Goal: Information Seeking & Learning: Learn about a topic

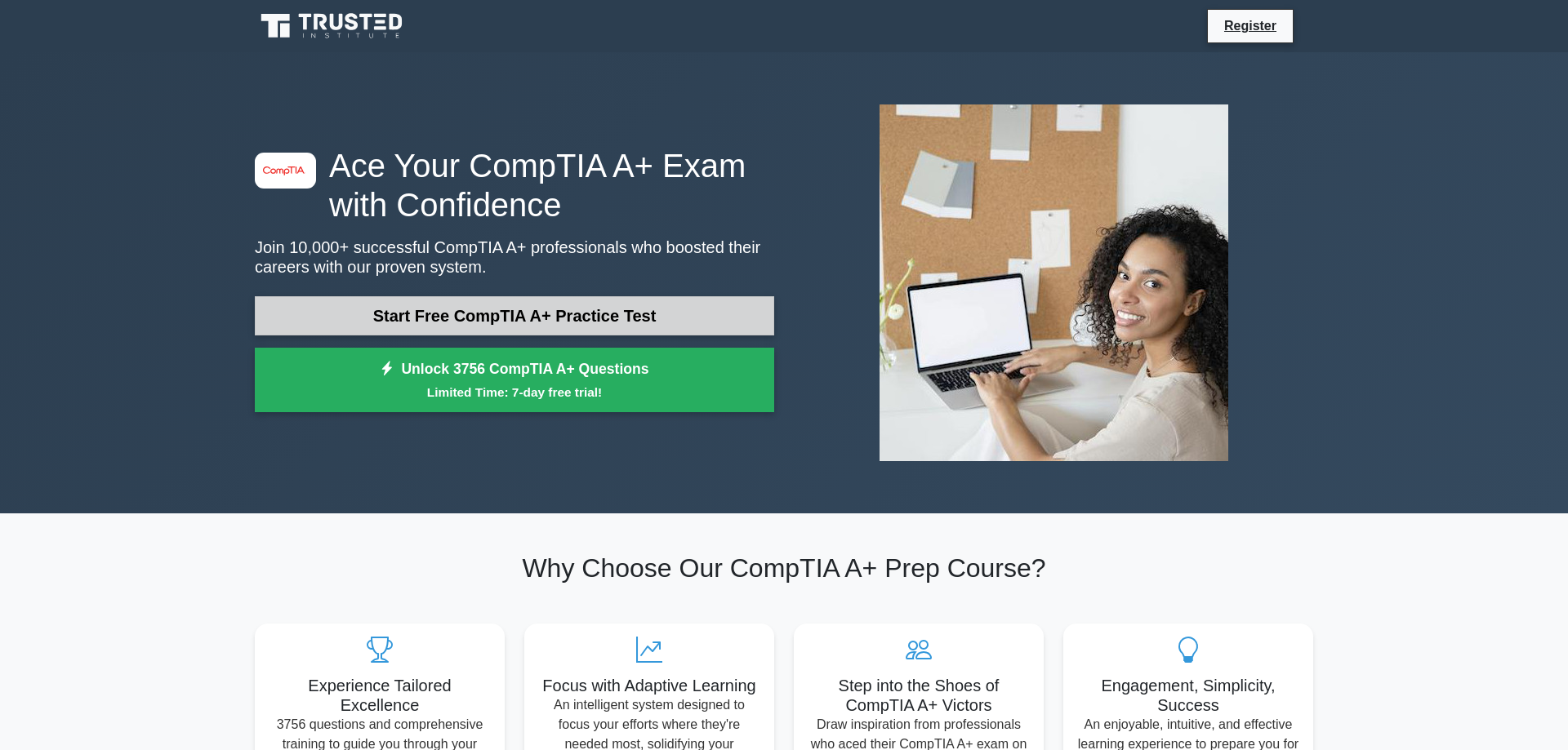
click at [416, 322] on link "Start Free CompTIA A+ Practice Test" at bounding box center [515, 316] width 520 height 40
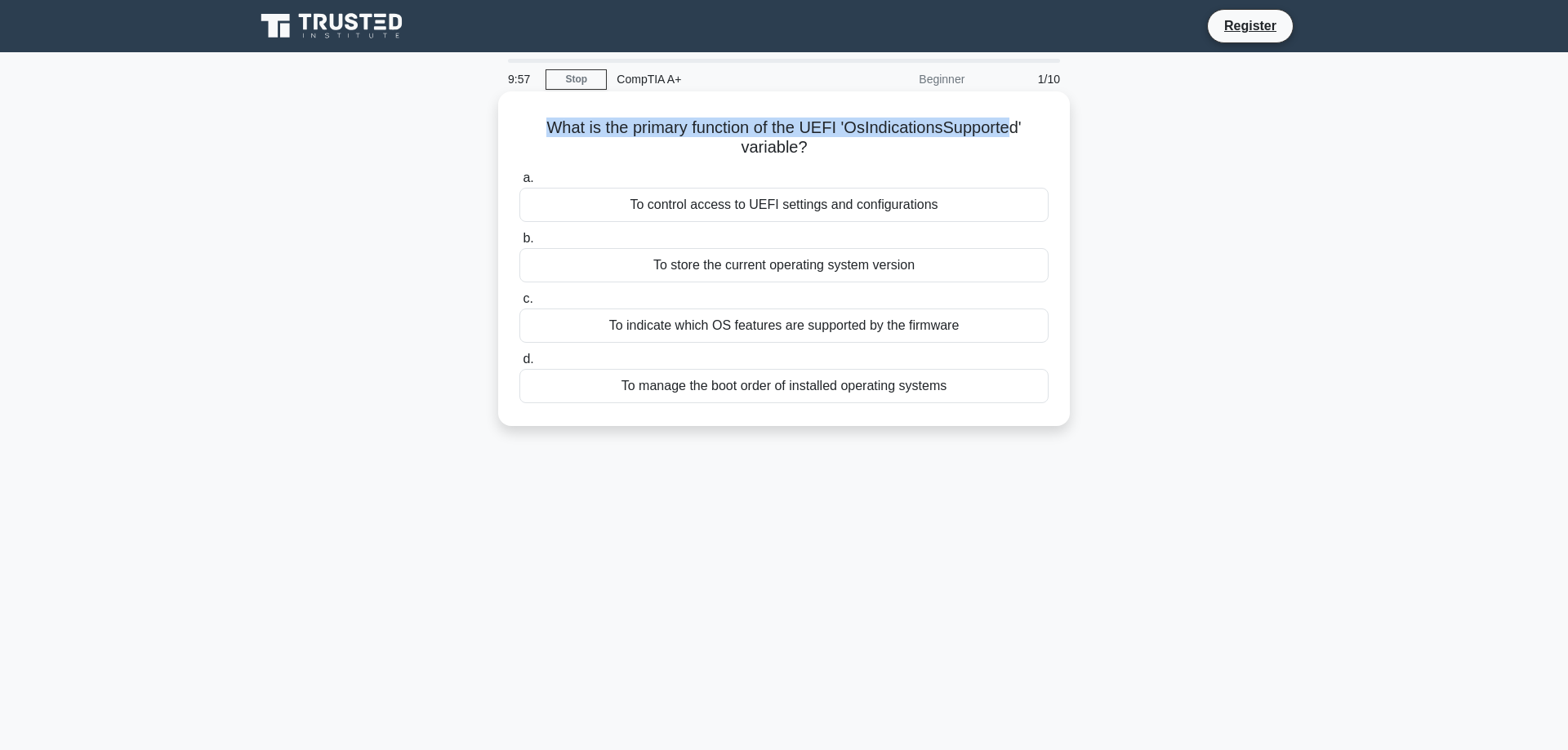
drag, startPoint x: 552, startPoint y: 127, endPoint x: 1009, endPoint y: 129, distance: 457.0
click at [1009, 129] on h5 "What is the primary function of the UEFI 'OsIndicationsSupported' variable? .sp…" at bounding box center [784, 138] width 533 height 41
click at [998, 142] on h5 "What is the primary function of the UEFI 'OsIndicationsSupported' variable? .sp…" at bounding box center [784, 138] width 533 height 41
drag, startPoint x: 582, startPoint y: 133, endPoint x: 907, endPoint y: 128, distance: 325.0
click at [907, 128] on h5 "What is the primary function of the UEFI 'OsIndicationsSupported' variable? .sp…" at bounding box center [784, 138] width 533 height 41
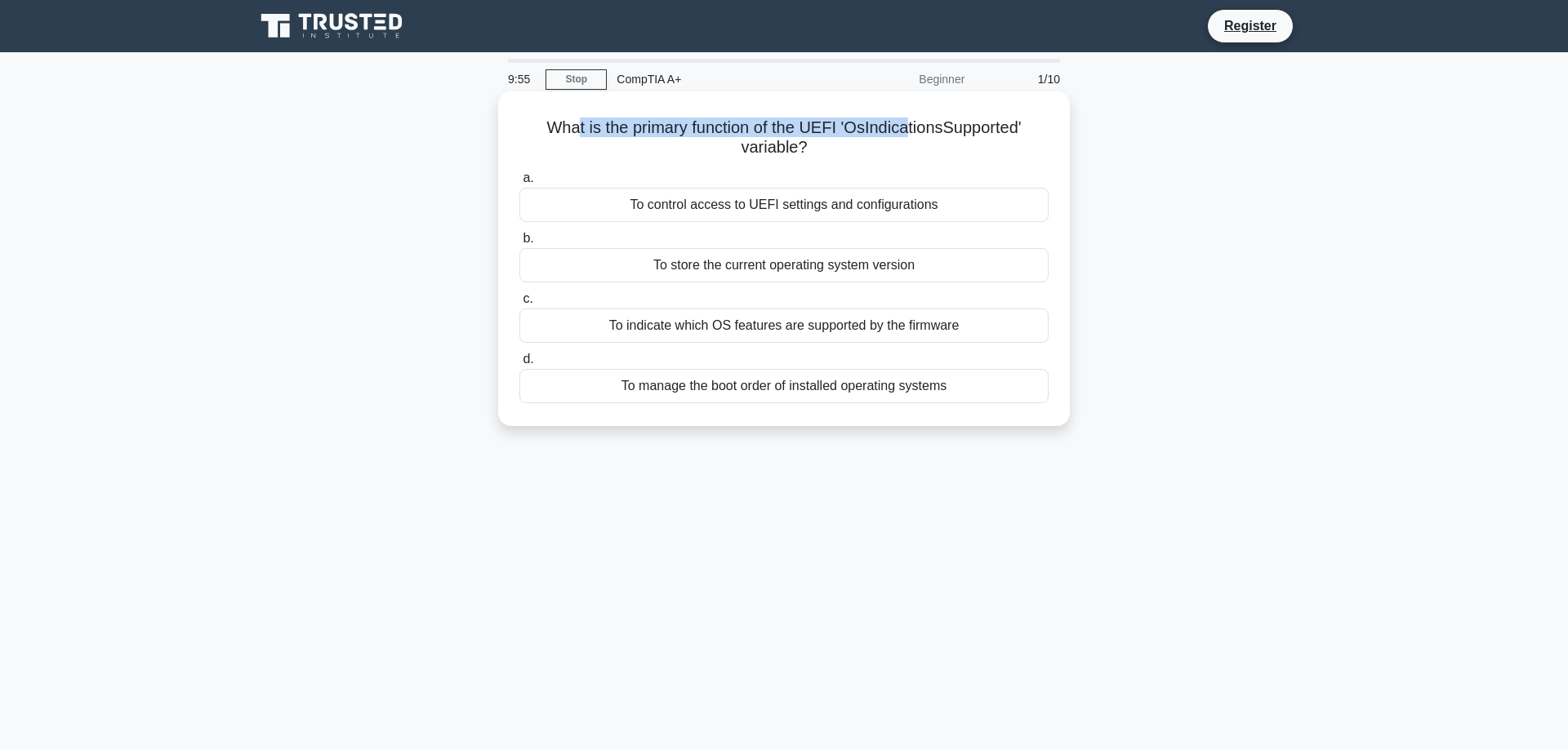
click at [1035, 127] on h5 "What is the primary function of the UEFI 'OsIndicationsSupported' variable? .sp…" at bounding box center [784, 138] width 533 height 41
click at [843, 334] on div "To indicate which OS features are supported by the firmware" at bounding box center [784, 325] width 529 height 35
click at [520, 305] on input "c. To indicate which OS features are supported by the firmware" at bounding box center [520, 299] width 0 height 11
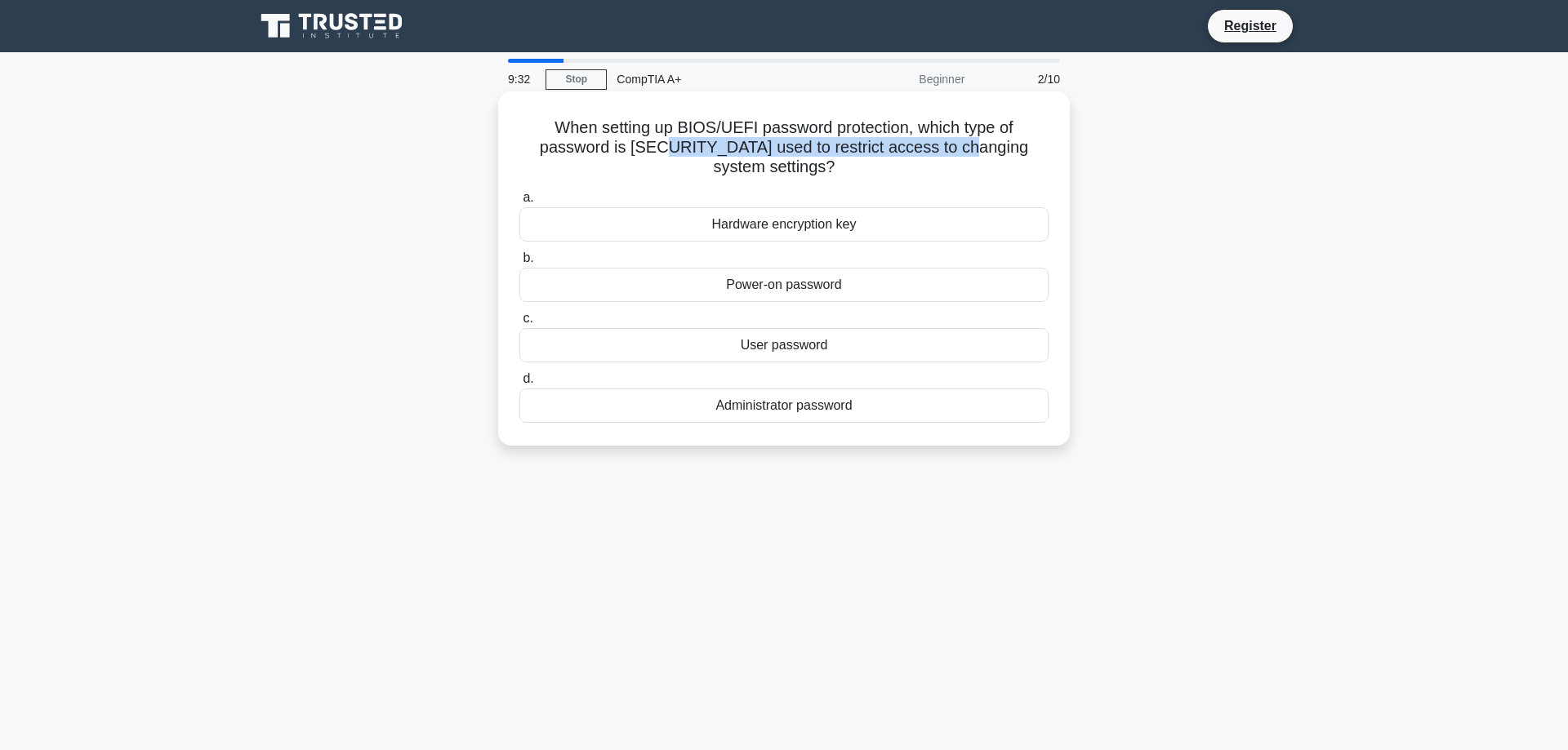
drag, startPoint x: 598, startPoint y: 142, endPoint x: 870, endPoint y: 143, distance: 272.0
click at [870, 143] on h5 "When setting up BIOS/UEFI password protection, which type of password is typica…" at bounding box center [784, 148] width 533 height 61
click at [937, 142] on h5 "When setting up BIOS/UEFI password protection, which type of password is typica…" at bounding box center [784, 148] width 533 height 61
click at [827, 389] on div "Administrator password" at bounding box center [784, 406] width 529 height 35
click at [520, 385] on input "d. Administrator password" at bounding box center [520, 379] width 0 height 11
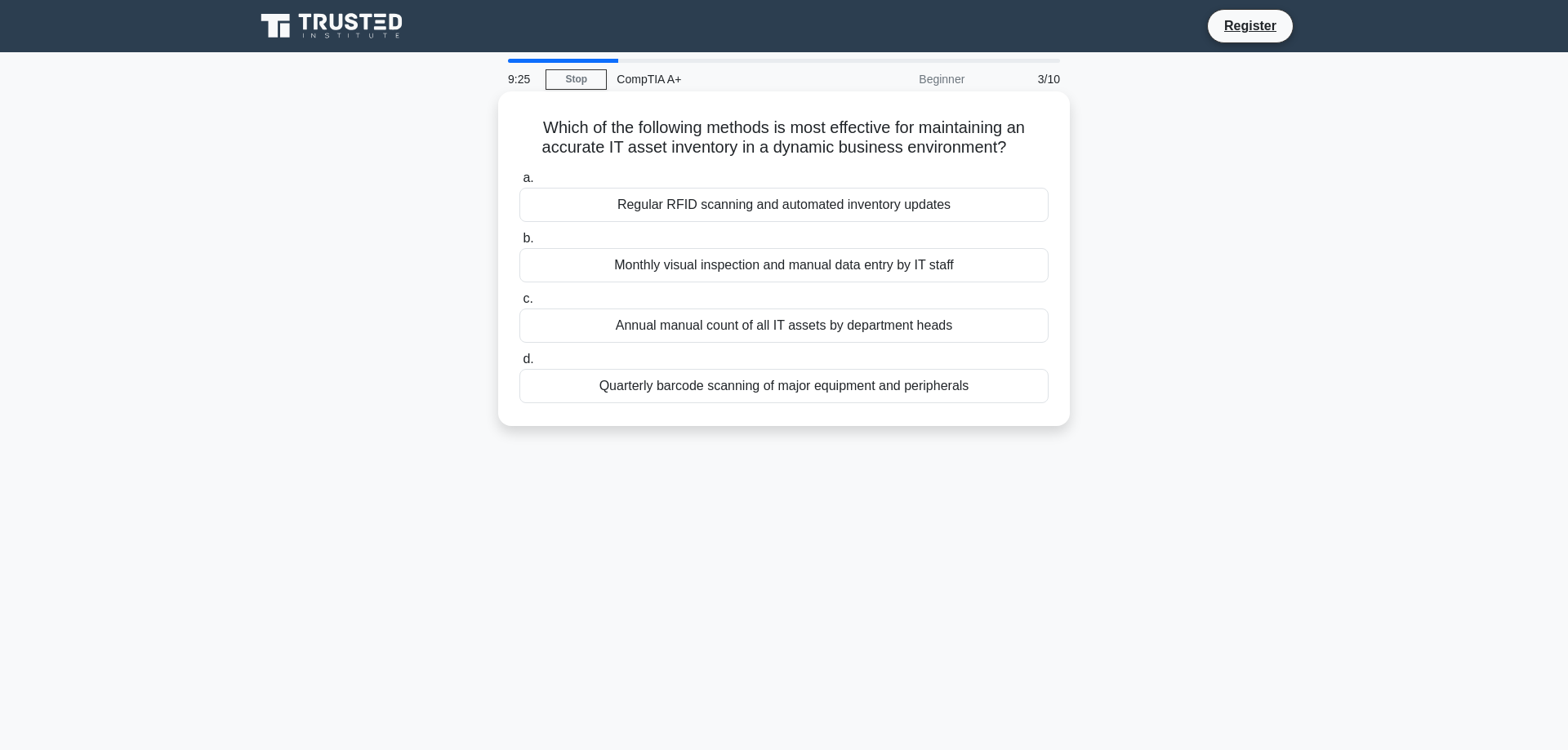
click at [532, 138] on h5 "Which of the following methods is most effective for maintaining an accurate IT…" at bounding box center [784, 138] width 533 height 41
drag, startPoint x: 536, startPoint y: 130, endPoint x: 663, endPoint y: 128, distance: 127.0
click at [663, 128] on h5 "Which of the following methods is most effective for maintaining an accurate IT…" at bounding box center [784, 138] width 533 height 41
drag, startPoint x: 725, startPoint y: 150, endPoint x: 823, endPoint y: 150, distance: 98.0
click at [815, 150] on h5 "Which of the following methods is most effective for maintaining an accurate IT…" at bounding box center [784, 138] width 533 height 41
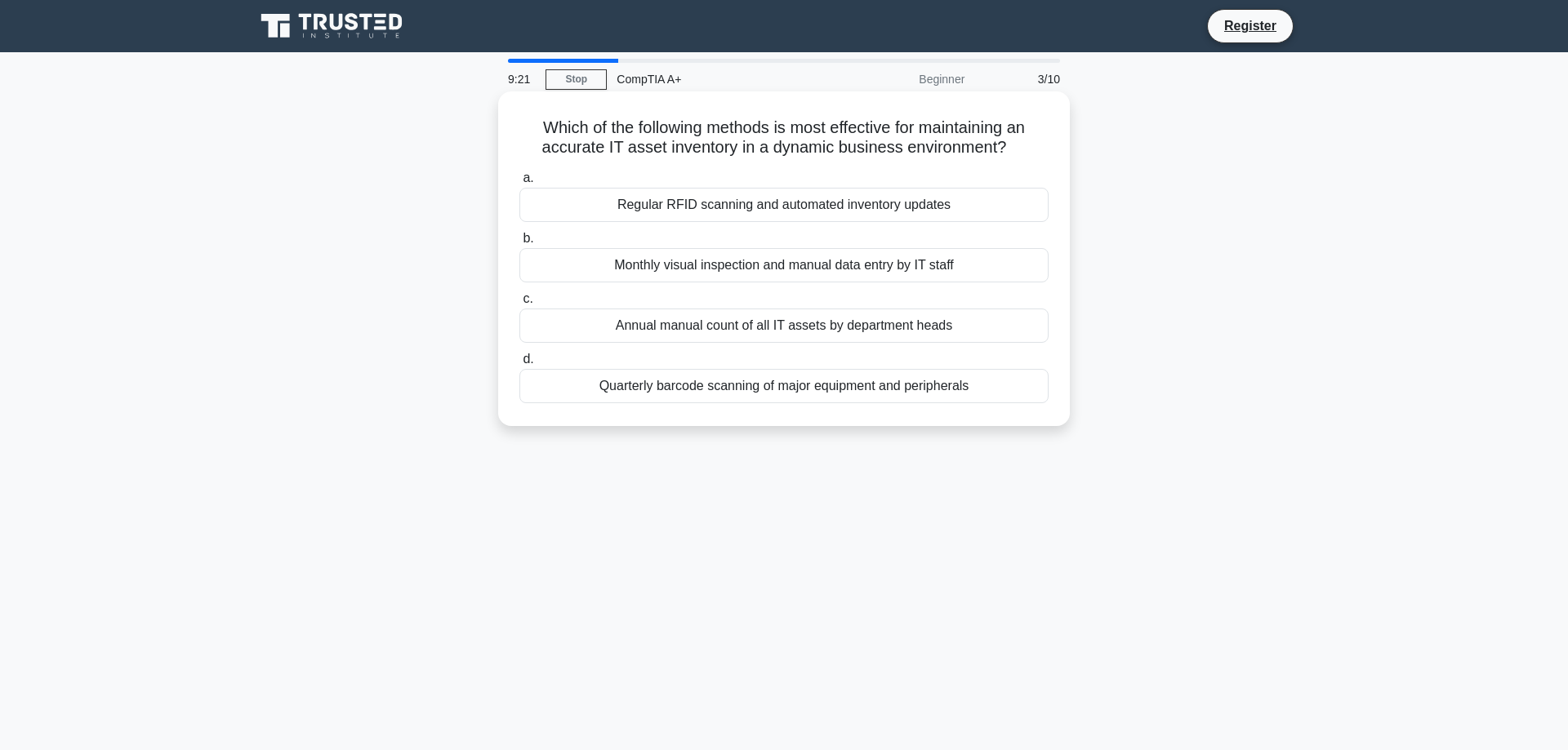
click at [870, 150] on h5 "Which of the following methods is most effective for maintaining an accurate IT…" at bounding box center [784, 138] width 533 height 41
click at [766, 275] on div "Monthly visual inspection and manual data entry by IT staff" at bounding box center [784, 265] width 529 height 35
click at [520, 244] on input "b. Monthly visual inspection and manual data entry by IT staff" at bounding box center [520, 238] width 0 height 11
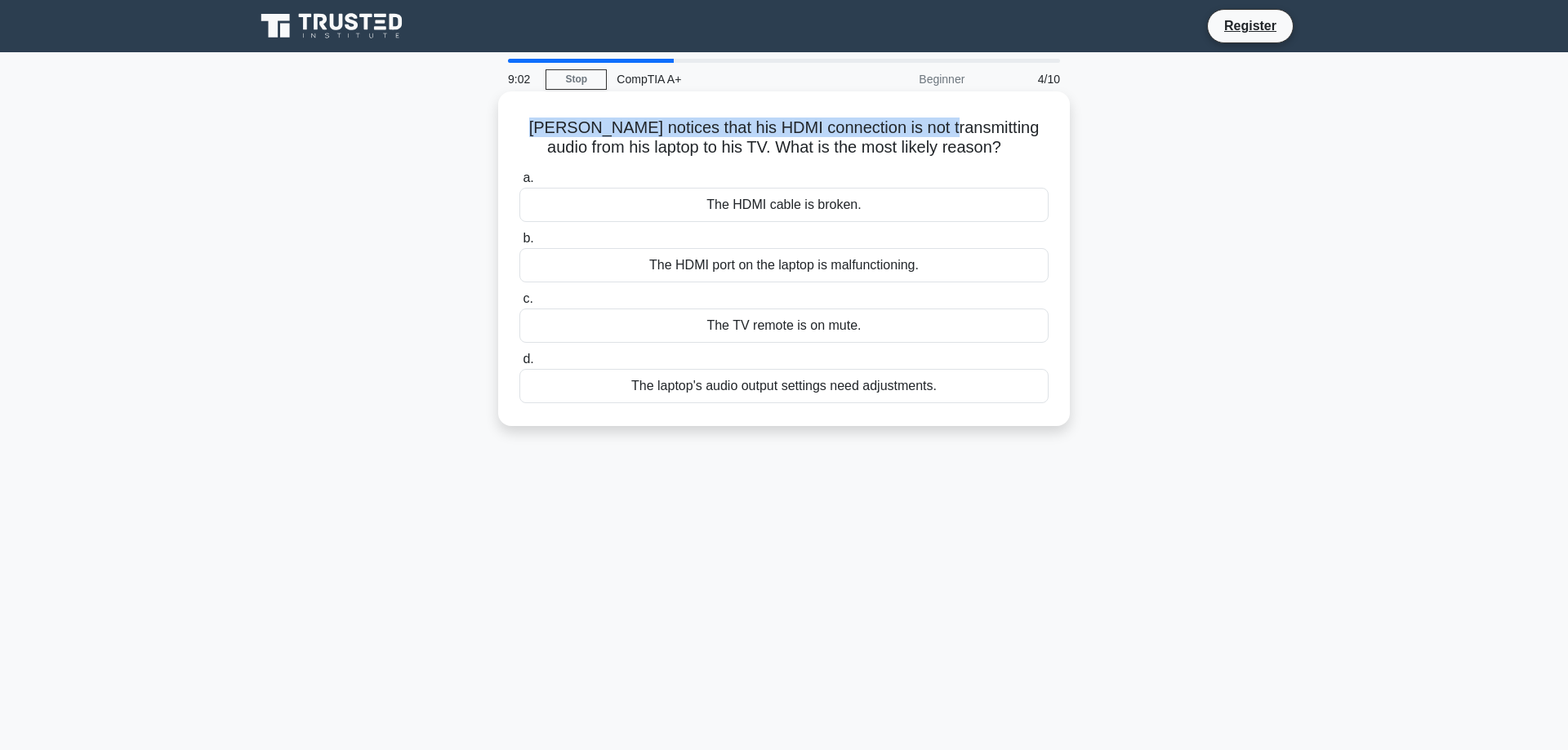
drag, startPoint x: 524, startPoint y: 123, endPoint x: 921, endPoint y: 123, distance: 397.0
click at [921, 123] on h5 "Jim notices that his HDMI connection is not transmitting audio from his laptop …" at bounding box center [784, 138] width 533 height 41
click at [577, 135] on h5 "Jim notices that his HDMI connection is not transmitting audio from his laptop …" at bounding box center [784, 138] width 533 height 41
drag, startPoint x: 596, startPoint y: 127, endPoint x: 736, endPoint y: 127, distance: 140.0
click at [736, 127] on h5 "Jim notices that his HDMI connection is not transmitting audio from his laptop …" at bounding box center [784, 138] width 533 height 41
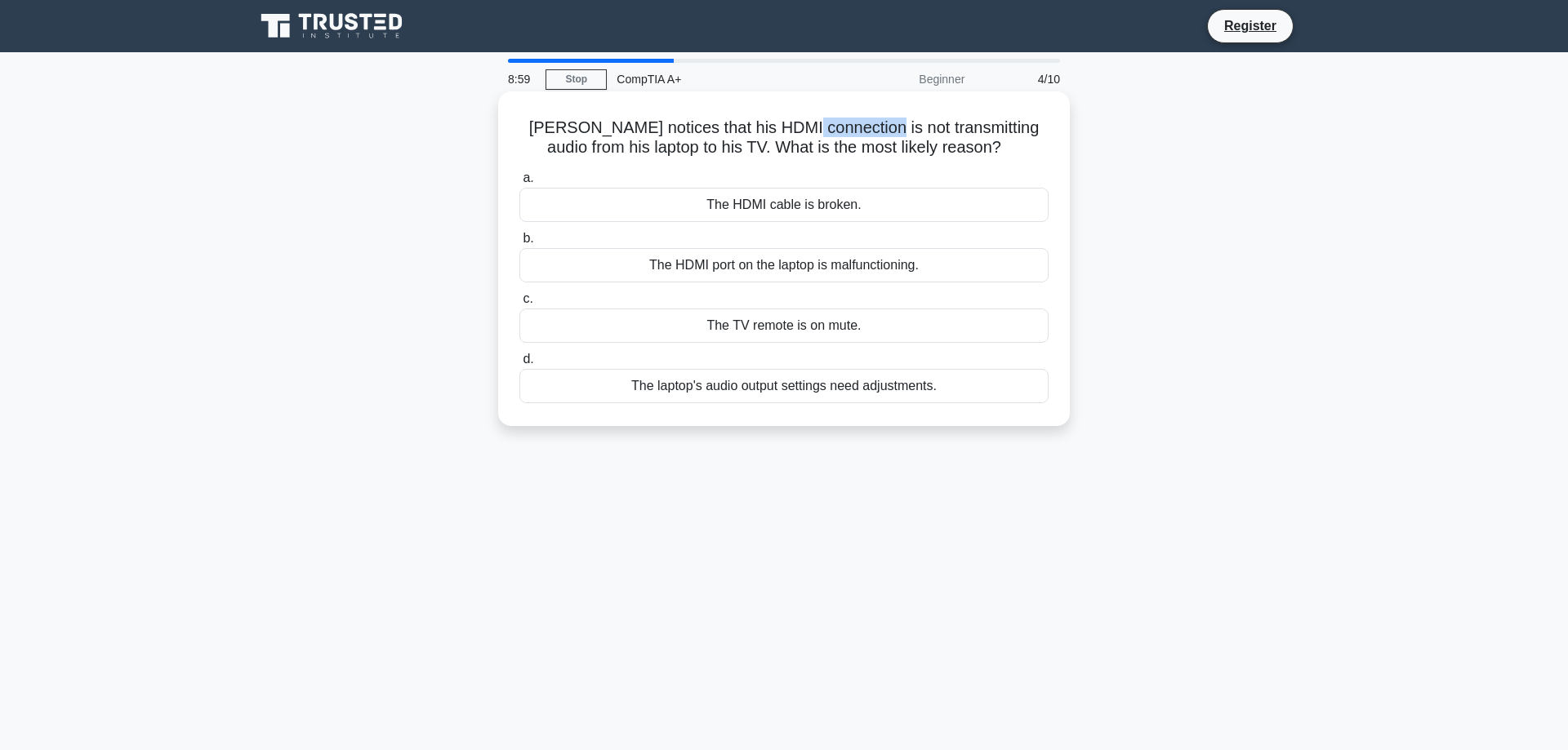
drag, startPoint x: 786, startPoint y: 127, endPoint x: 858, endPoint y: 128, distance: 72.0
click at [858, 128] on h5 "Jim notices that his HDMI connection is not transmitting audio from his laptop …" at bounding box center [784, 138] width 533 height 41
drag, startPoint x: 750, startPoint y: 154, endPoint x: 980, endPoint y: 154, distance: 230.0
click at [980, 154] on h5 "Jim notices that his HDMI connection is not transmitting audio from his laptop …" at bounding box center [784, 138] width 533 height 41
click at [1019, 154] on h5 "Jim notices that his HDMI connection is not transmitting audio from his laptop …" at bounding box center [784, 138] width 533 height 41
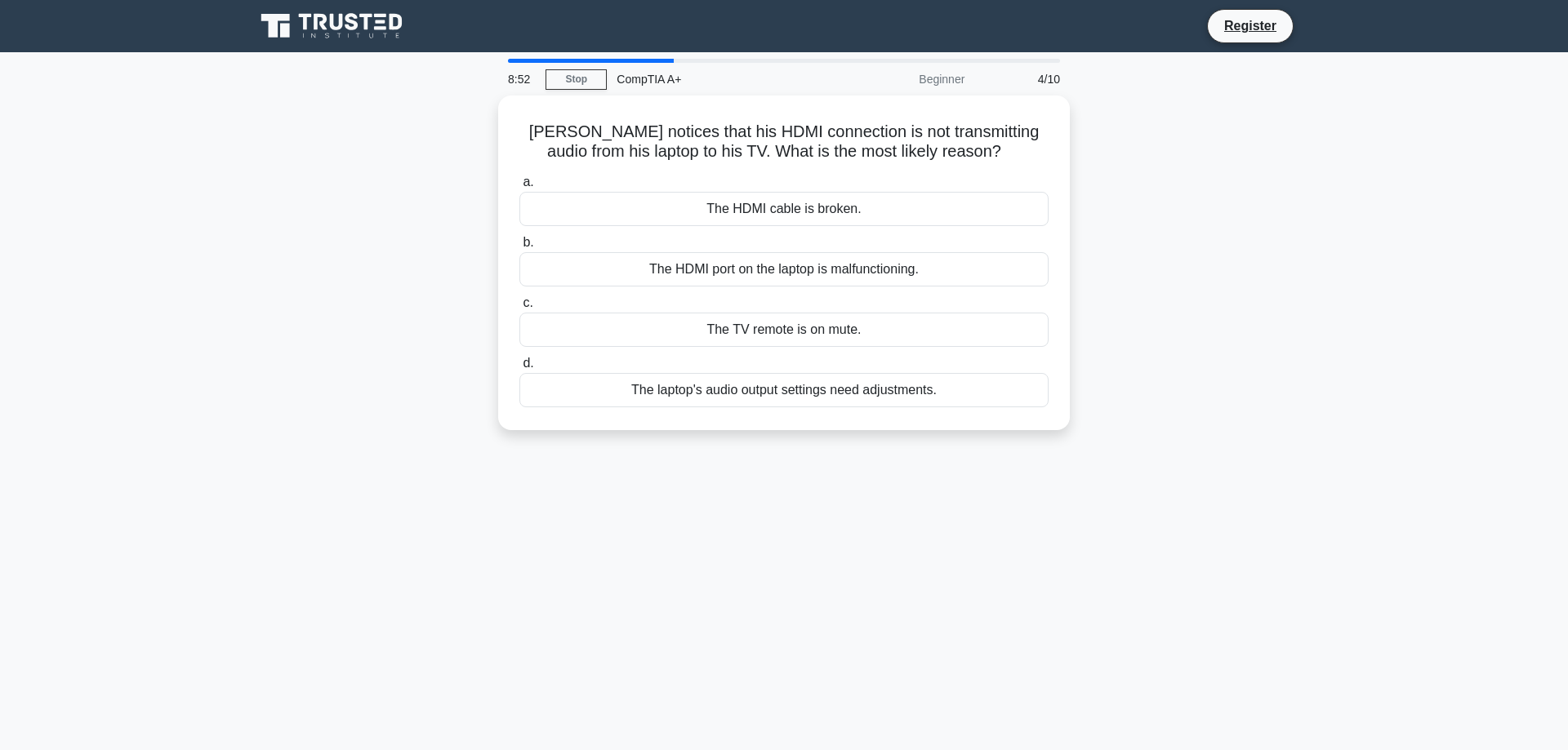
click at [714, 429] on div "Jim notices that his HDMI connection is not transmitting audio from his laptop …" at bounding box center [784, 262] width 572 height 334
click at [717, 289] on div "a. The HDMI cable is broken. b. The HDMI port on the laptop is malfunctioning. …" at bounding box center [784, 286] width 549 height 242
click at [711, 324] on div "The TV remote is on mute." at bounding box center [784, 325] width 529 height 35
click at [520, 305] on input "c. The TV remote is on mute." at bounding box center [520, 299] width 0 height 11
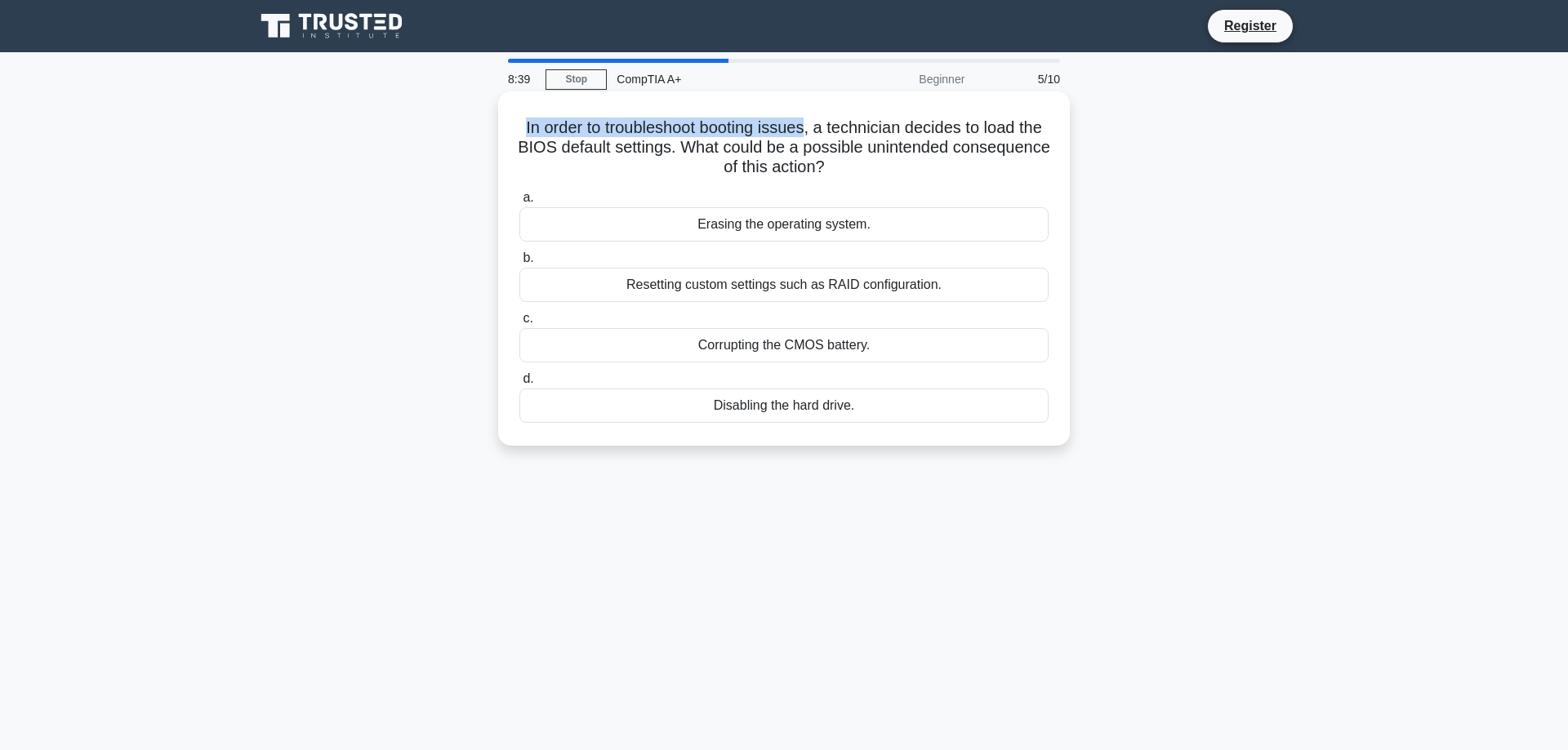
drag, startPoint x: 526, startPoint y: 125, endPoint x: 806, endPoint y: 126, distance: 280.0
click at [806, 126] on h5 "In order to troubleshoot booting issues, a technician decides to load the BIOS …" at bounding box center [784, 148] width 533 height 61
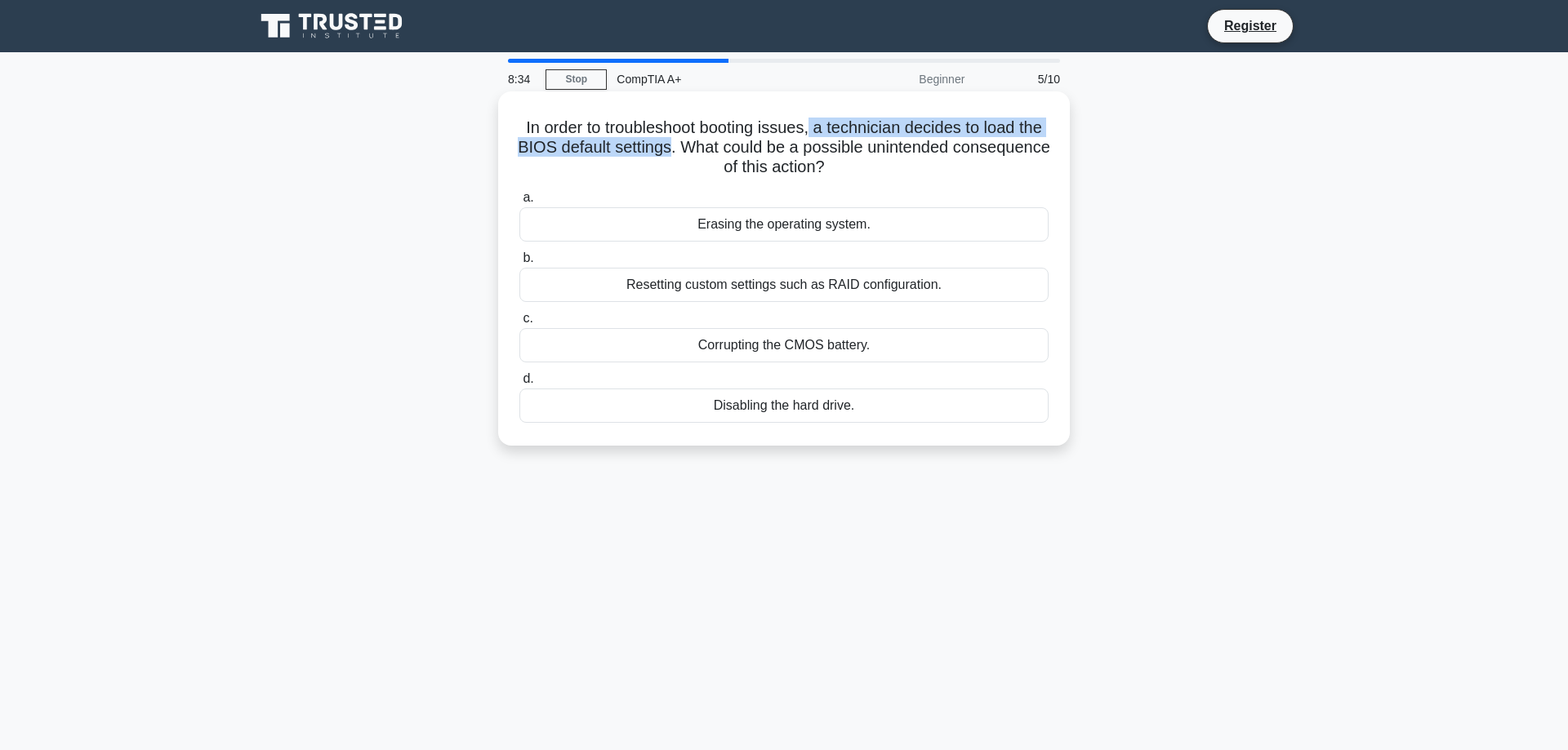
drag, startPoint x: 813, startPoint y: 131, endPoint x: 671, endPoint y: 149, distance: 143.1
click at [671, 149] on h5 "In order to troubleshoot booting issues, a technician decides to load the BIOS …" at bounding box center [784, 148] width 533 height 61
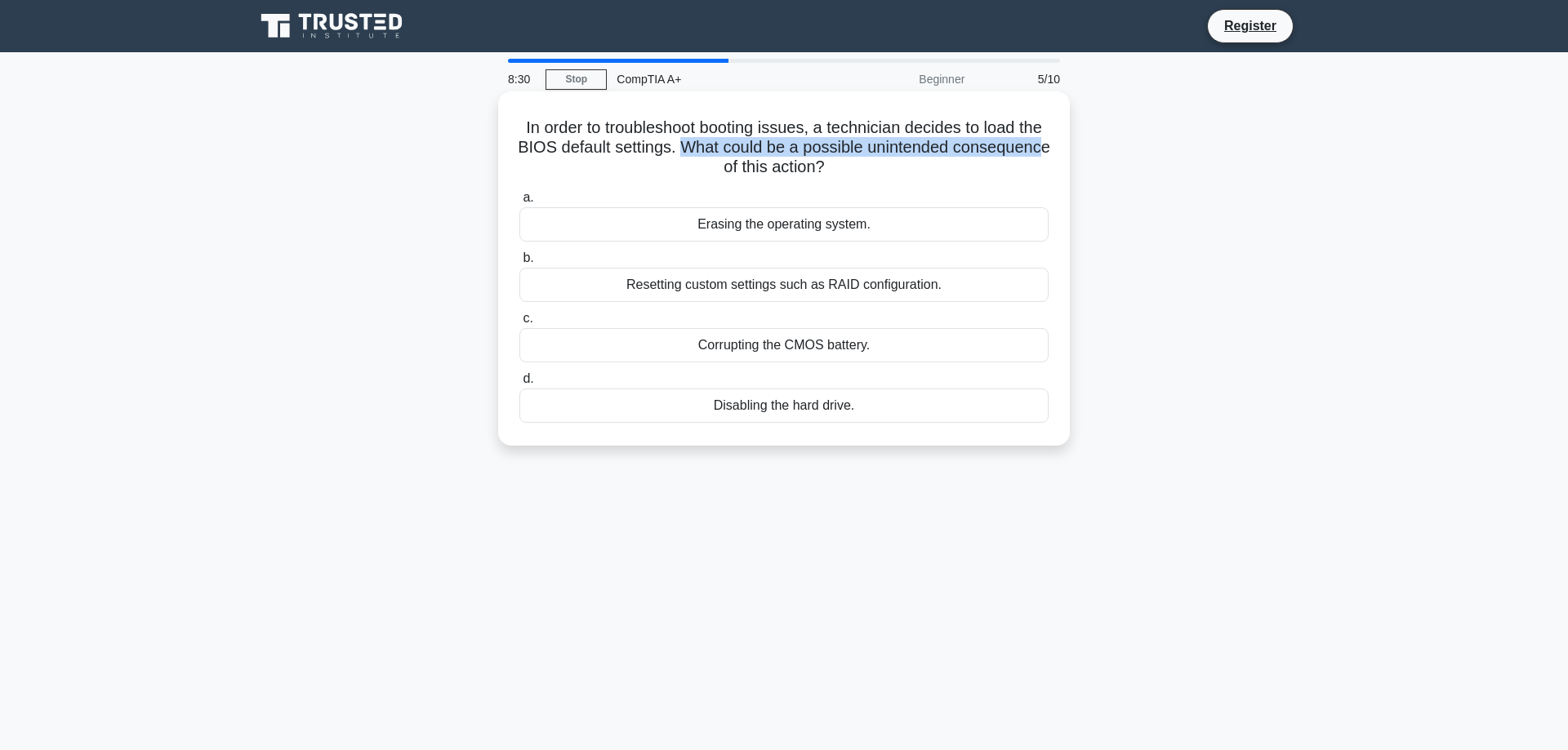
drag, startPoint x: 683, startPoint y: 150, endPoint x: 1042, endPoint y: 148, distance: 359.0
click at [1042, 148] on h5 "In order to troubleshoot booting issues, a technician decides to load the BIOS …" at bounding box center [784, 148] width 533 height 61
click at [1010, 166] on h5 "In order to troubleshoot booting issues, a technician decides to load the BIOS …" at bounding box center [784, 148] width 533 height 61
click at [703, 286] on div "Resetting custom settings such as RAID configuration." at bounding box center [784, 285] width 529 height 35
click at [520, 264] on input "b. Resetting custom settings such as RAID configuration." at bounding box center [520, 258] width 0 height 11
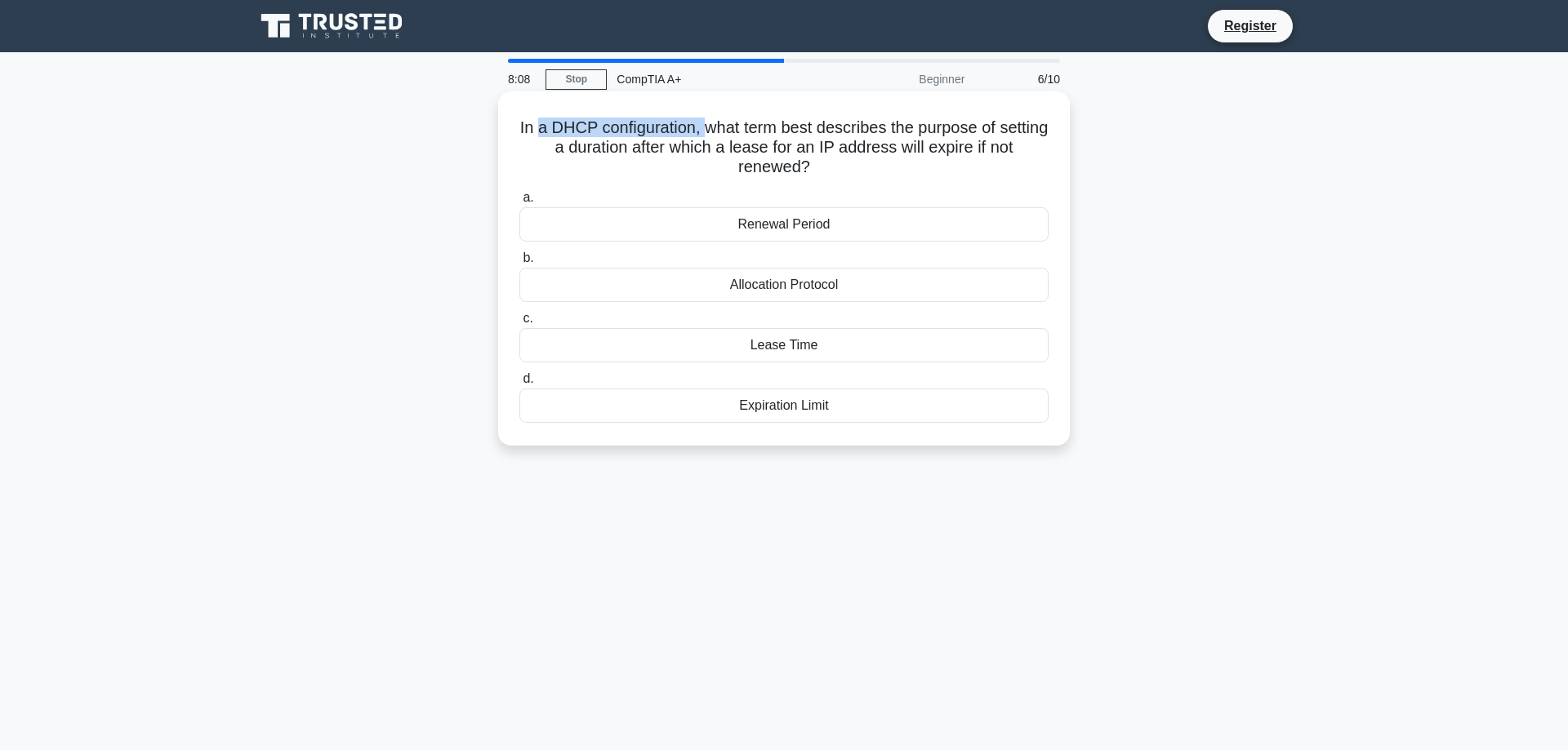
drag, startPoint x: 542, startPoint y: 132, endPoint x: 701, endPoint y: 133, distance: 159.0
click at [701, 133] on h5 "In a DHCP configuration, what term best describes the purpose of setting a dura…" at bounding box center [784, 148] width 533 height 61
drag, startPoint x: 742, startPoint y: 133, endPoint x: 942, endPoint y: 129, distance: 200.0
click at [940, 127] on h5 "In a DHCP configuration, what term best describes the purpose of setting a dura…" at bounding box center [784, 148] width 533 height 61
click at [775, 181] on div "In a DHCP configuration, what term best describes the purpose of setting a dura…" at bounding box center [784, 269] width 559 height 341
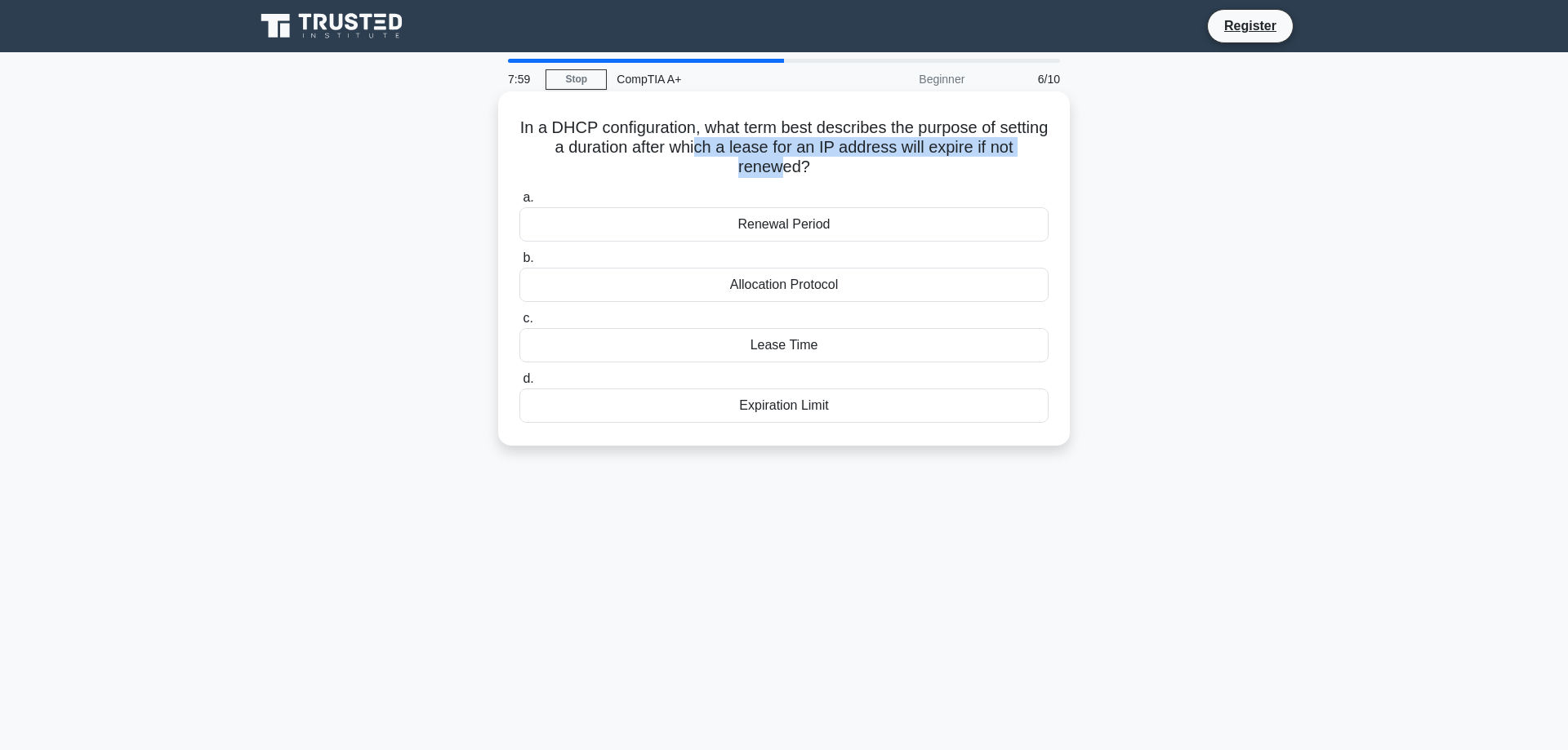
drag, startPoint x: 659, startPoint y: 154, endPoint x: 1022, endPoint y: 150, distance: 363.0
click at [1022, 150] on h5 "In a DHCP configuration, what term best describes the purpose of setting a dura…" at bounding box center [784, 148] width 533 height 61
click at [803, 344] on div "Lease Time" at bounding box center [784, 345] width 529 height 35
click at [520, 324] on input "c. Lease Time" at bounding box center [520, 318] width 0 height 11
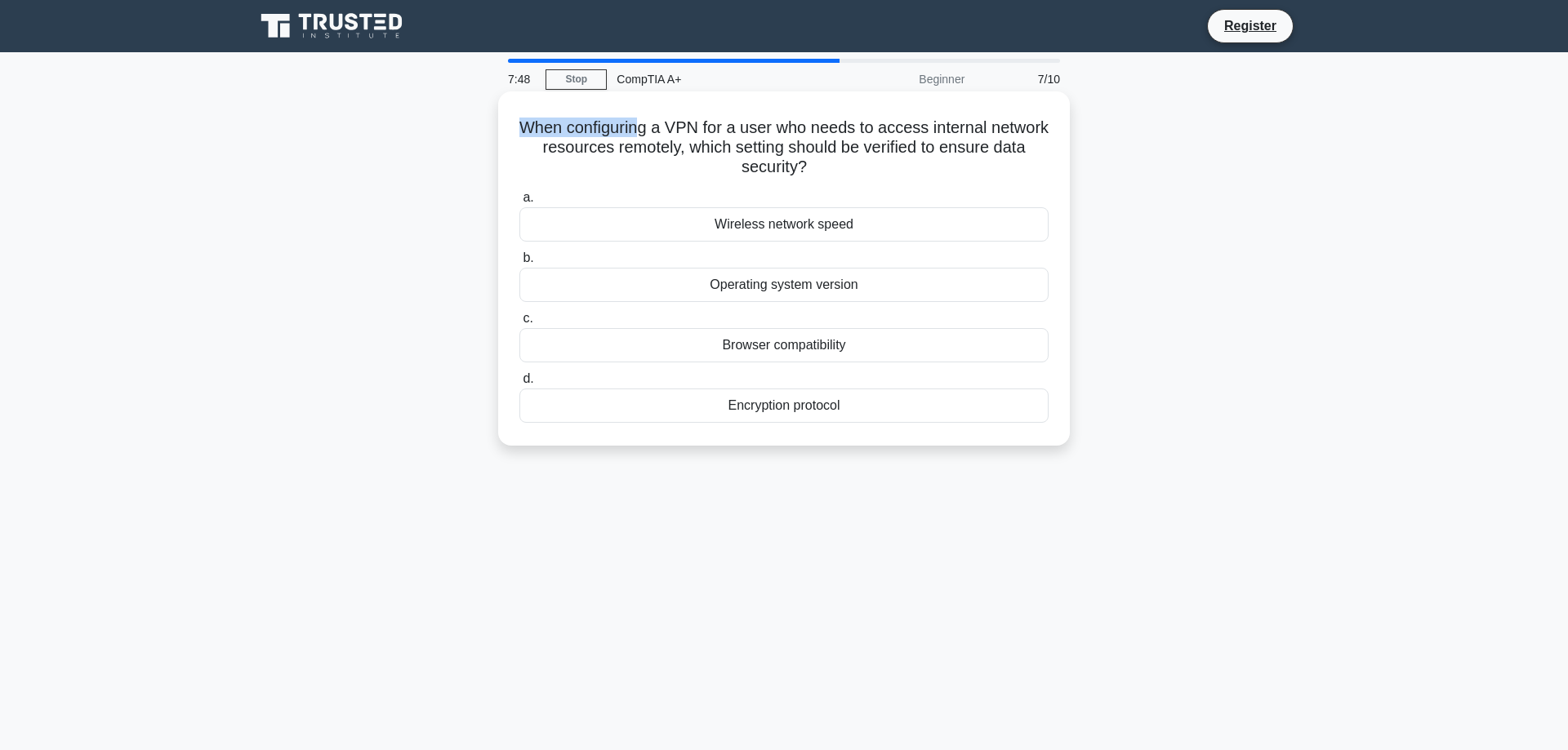
drag, startPoint x: 522, startPoint y: 124, endPoint x: 644, endPoint y: 125, distance: 122.0
click at [644, 125] on h5 "When configuring a VPN for a user who needs to access internal network resource…" at bounding box center [784, 148] width 533 height 61
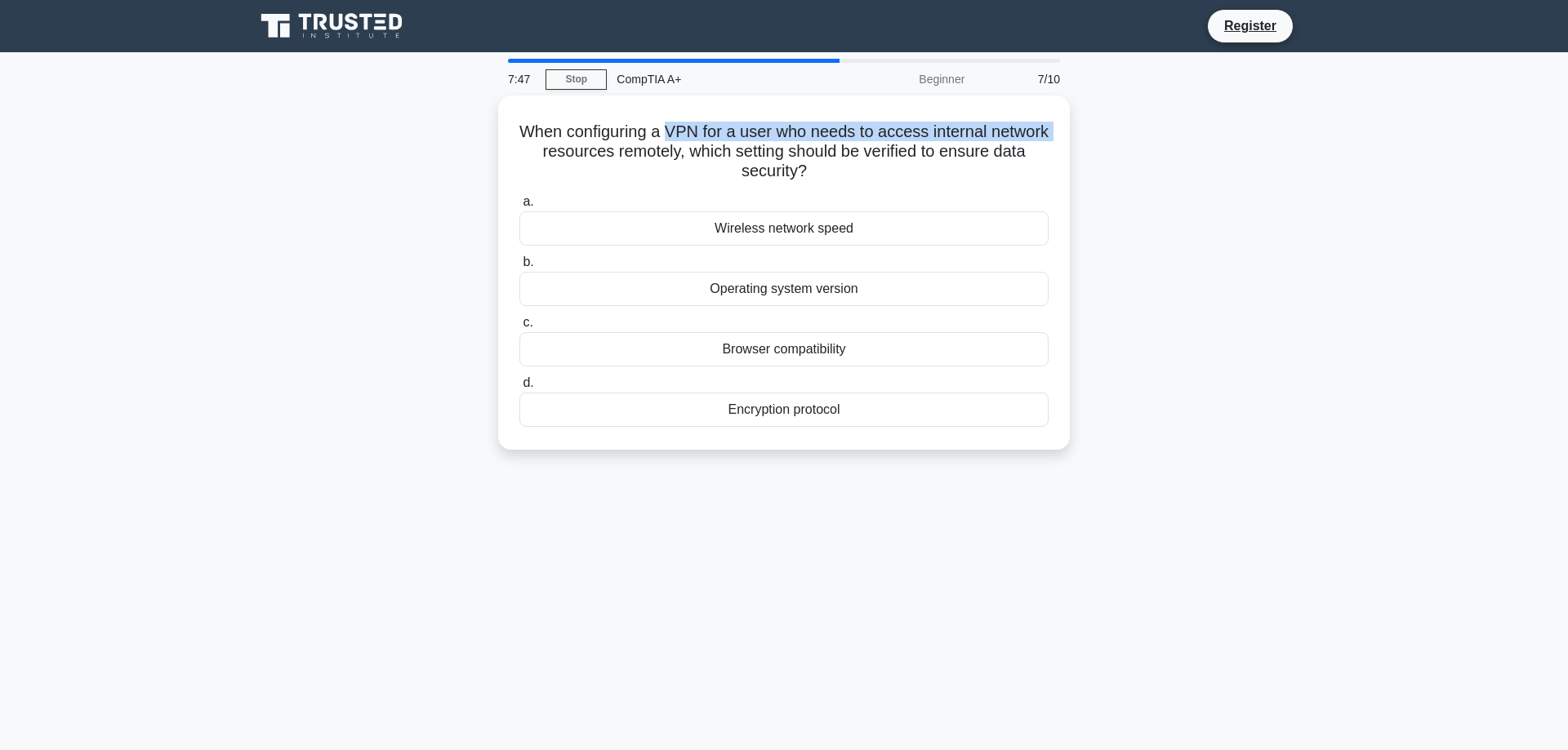
drag, startPoint x: 671, startPoint y: 128, endPoint x: 1085, endPoint y: 124, distance: 414.0
click at [1085, 124] on div "When configuring a VPN for a user who needs to access internal network resource…" at bounding box center [784, 282] width 1079 height 374
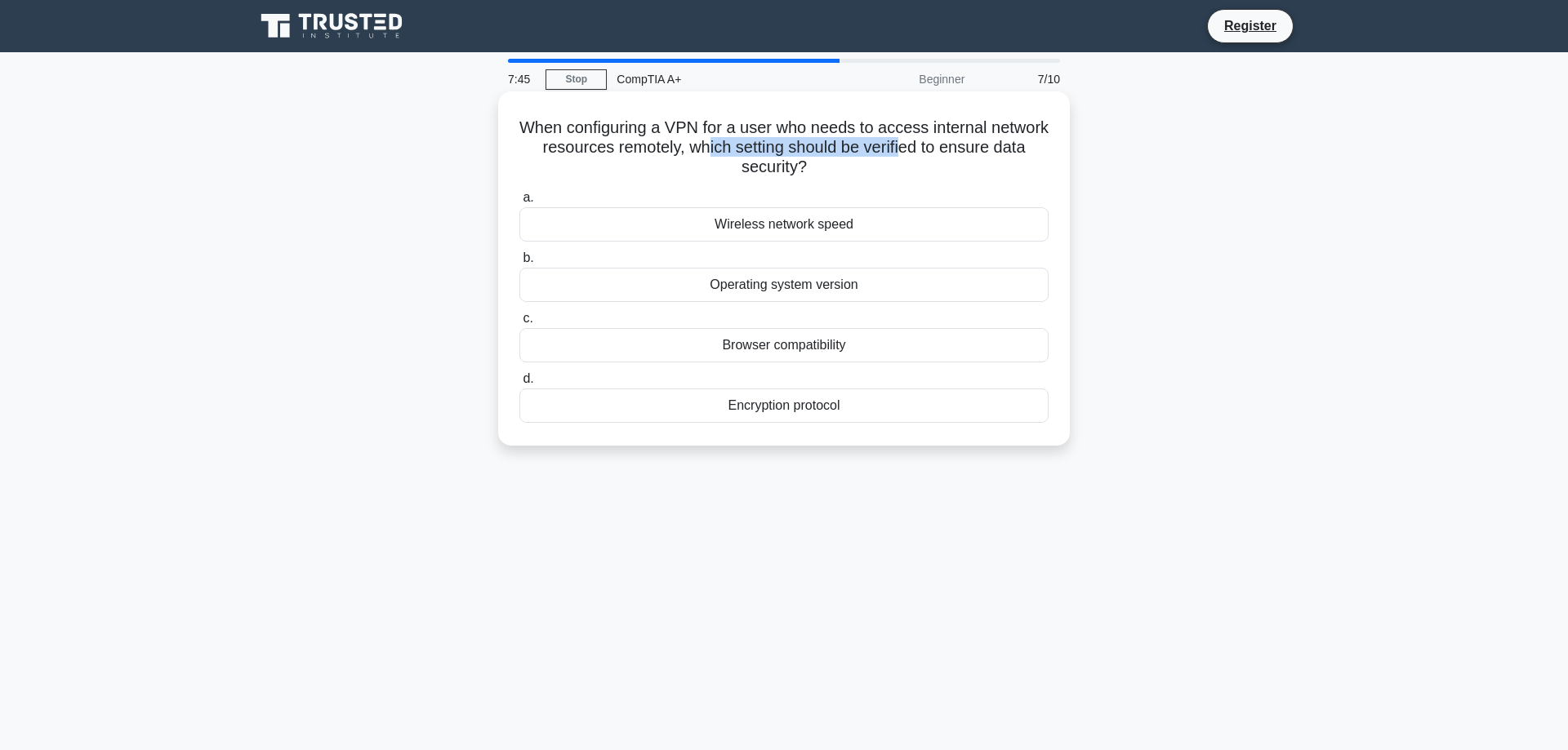
drag, startPoint x: 709, startPoint y: 150, endPoint x: 899, endPoint y: 150, distance: 190.0
click at [899, 150] on h5 "When configuring a VPN for a user who needs to access internal network resource…" at bounding box center [784, 148] width 533 height 61
click at [1028, 152] on h5 "When configuring a VPN for a user who needs to access internal network resource…" at bounding box center [784, 148] width 533 height 61
click at [858, 160] on h5 "When configuring a VPN for a user who needs to access internal network resource…" at bounding box center [784, 148] width 533 height 61
drag, startPoint x: 733, startPoint y: 177, endPoint x: 785, endPoint y: 172, distance: 52.2
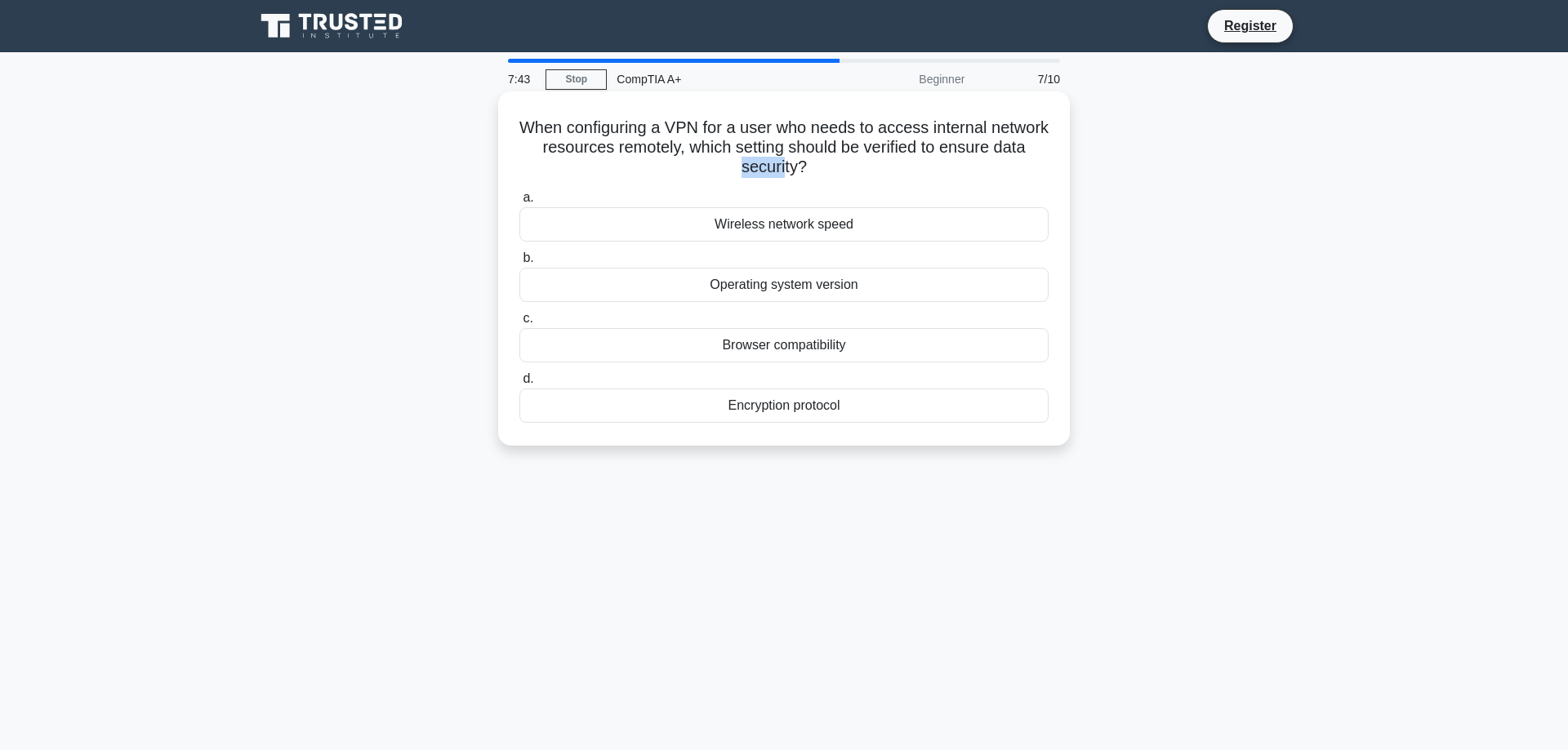
click at [785, 172] on h5 "When configuring a VPN for a user who needs to access internal network resource…" at bounding box center [784, 148] width 533 height 61
click at [854, 172] on h5 "When configuring a VPN for a user who needs to access internal network resource…" at bounding box center [784, 148] width 533 height 61
click at [811, 418] on div "Encryption protocol" at bounding box center [784, 406] width 529 height 35
click at [520, 385] on input "d. Encryption protocol" at bounding box center [520, 379] width 0 height 11
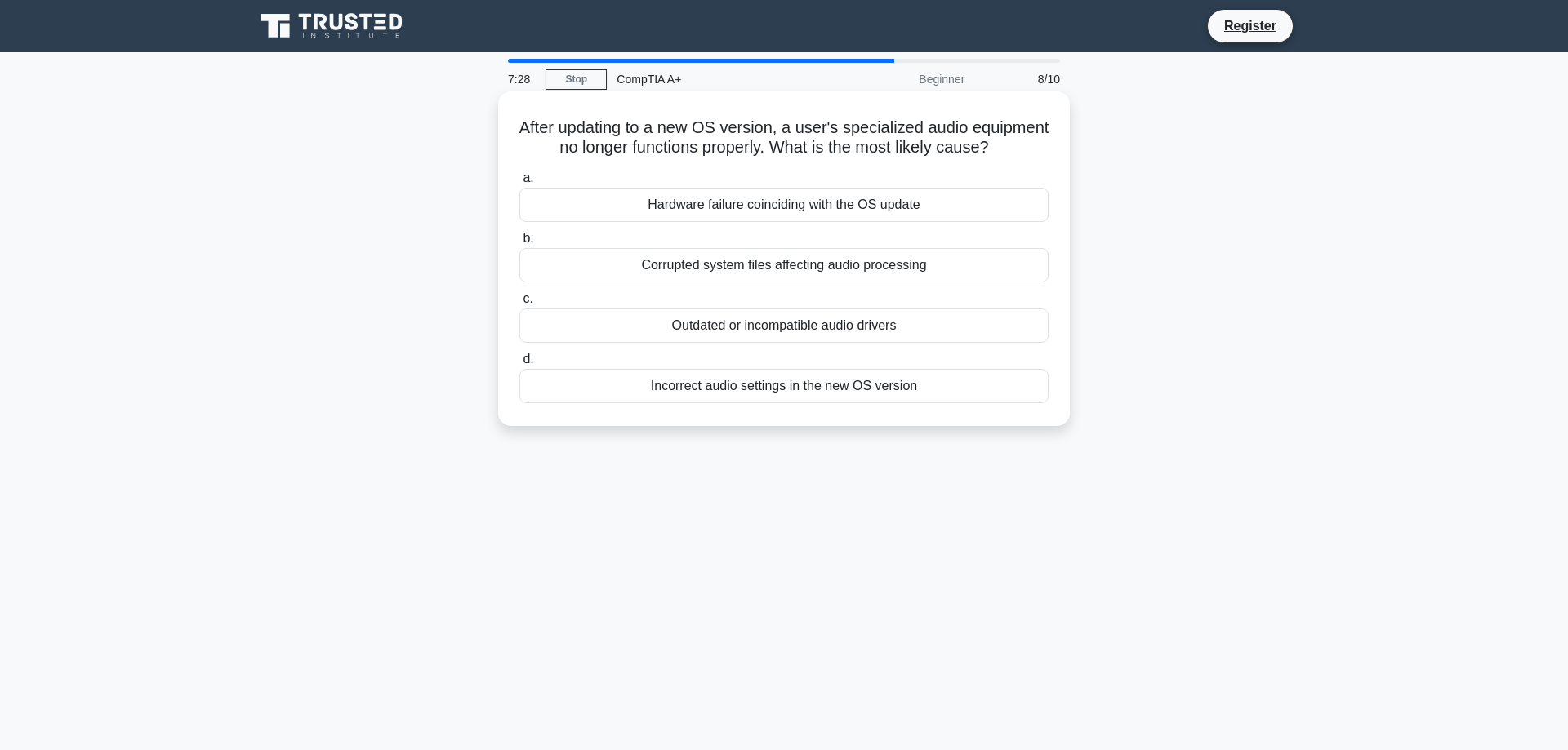
click at [827, 353] on label "d. Incorrect audio settings in the new OS version" at bounding box center [784, 376] width 529 height 54
click at [520, 354] on input "d. Incorrect audio settings in the new OS version" at bounding box center [520, 359] width 0 height 11
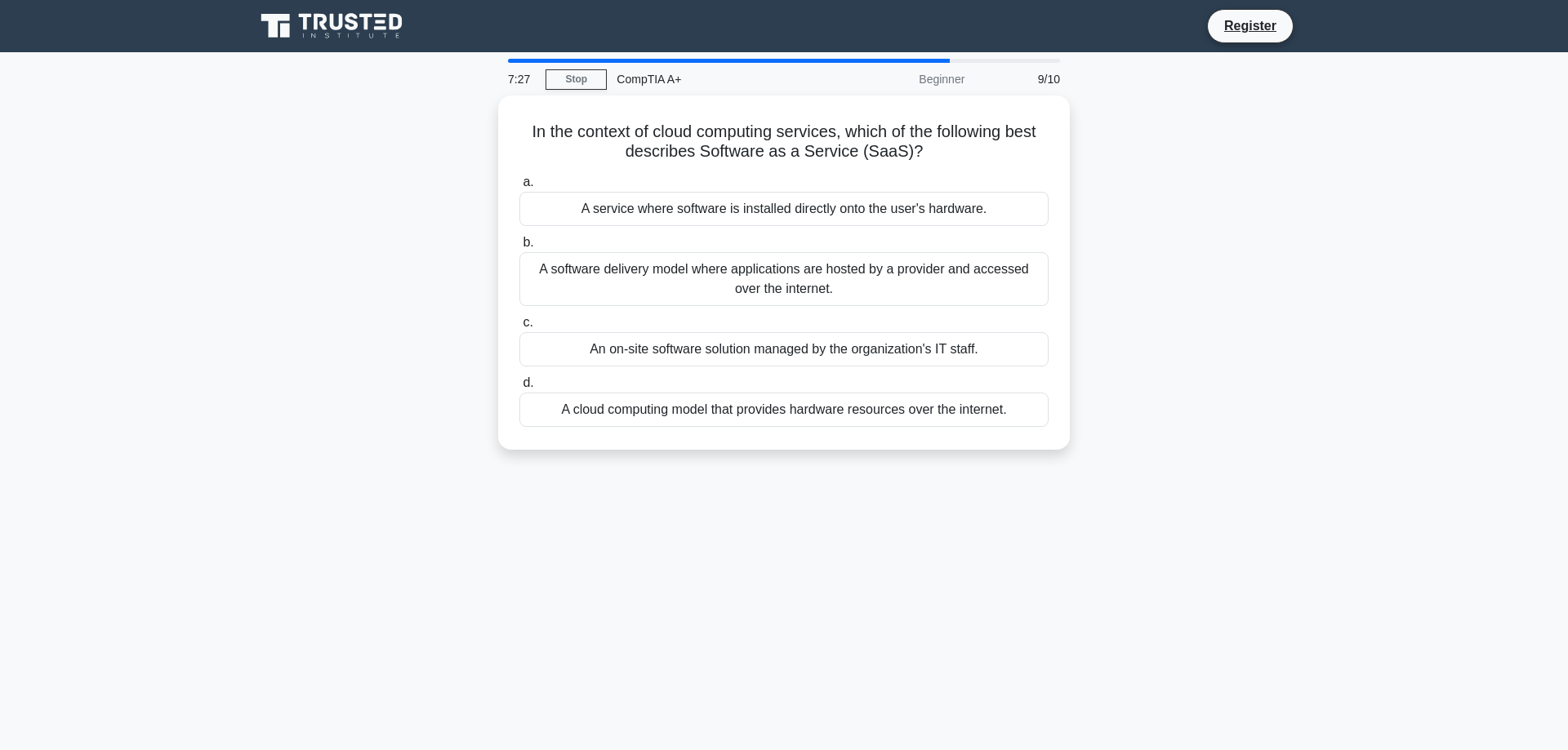
click at [827, 328] on label "c. An on-site software solution managed by the organization's IT staff." at bounding box center [784, 339] width 529 height 54
click at [520, 328] on input "c. An on-site software solution managed by the organization's IT staff." at bounding box center [520, 322] width 0 height 11
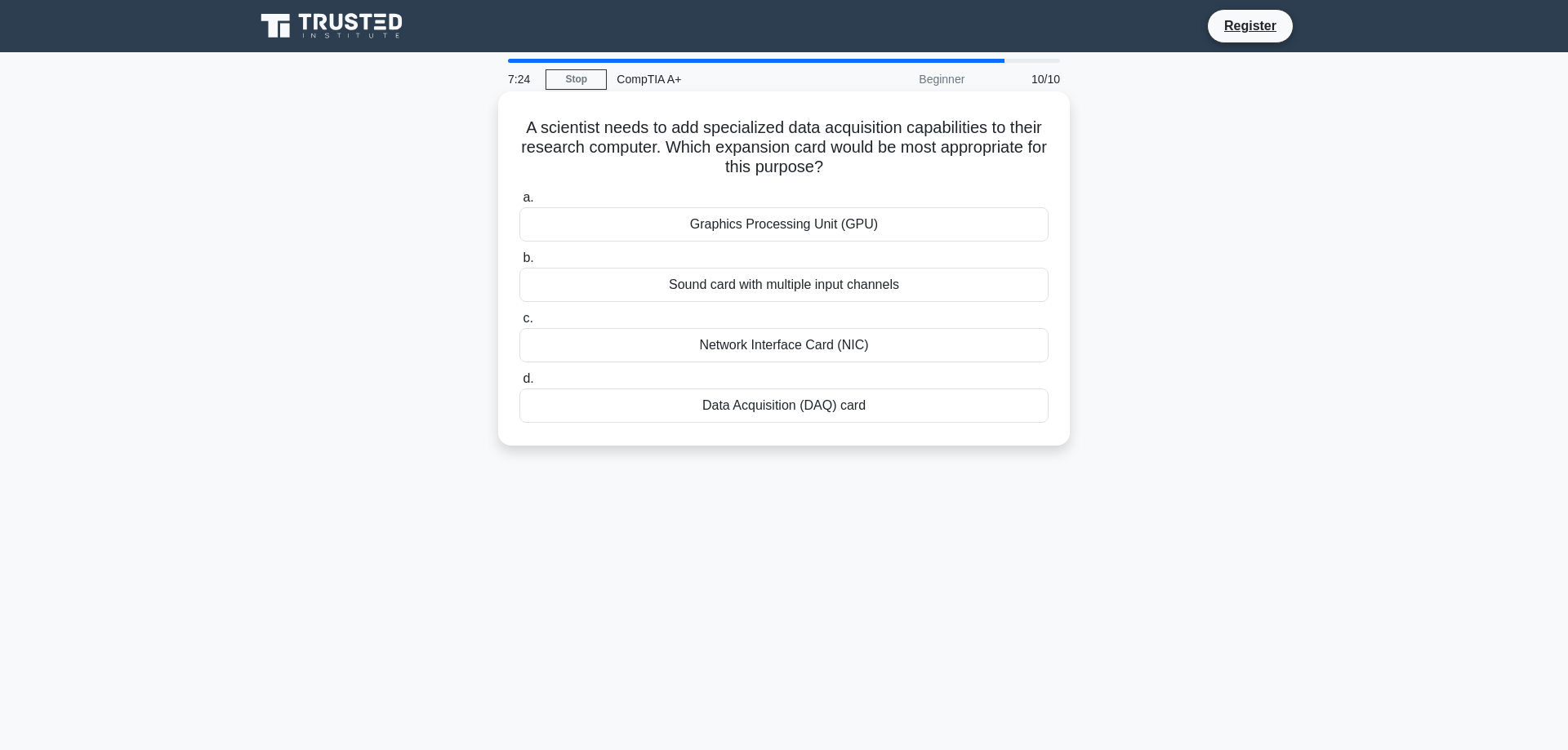
click at [657, 103] on div "A scientist needs to add specialized data acquisition capabilities to their res…" at bounding box center [784, 269] width 559 height 341
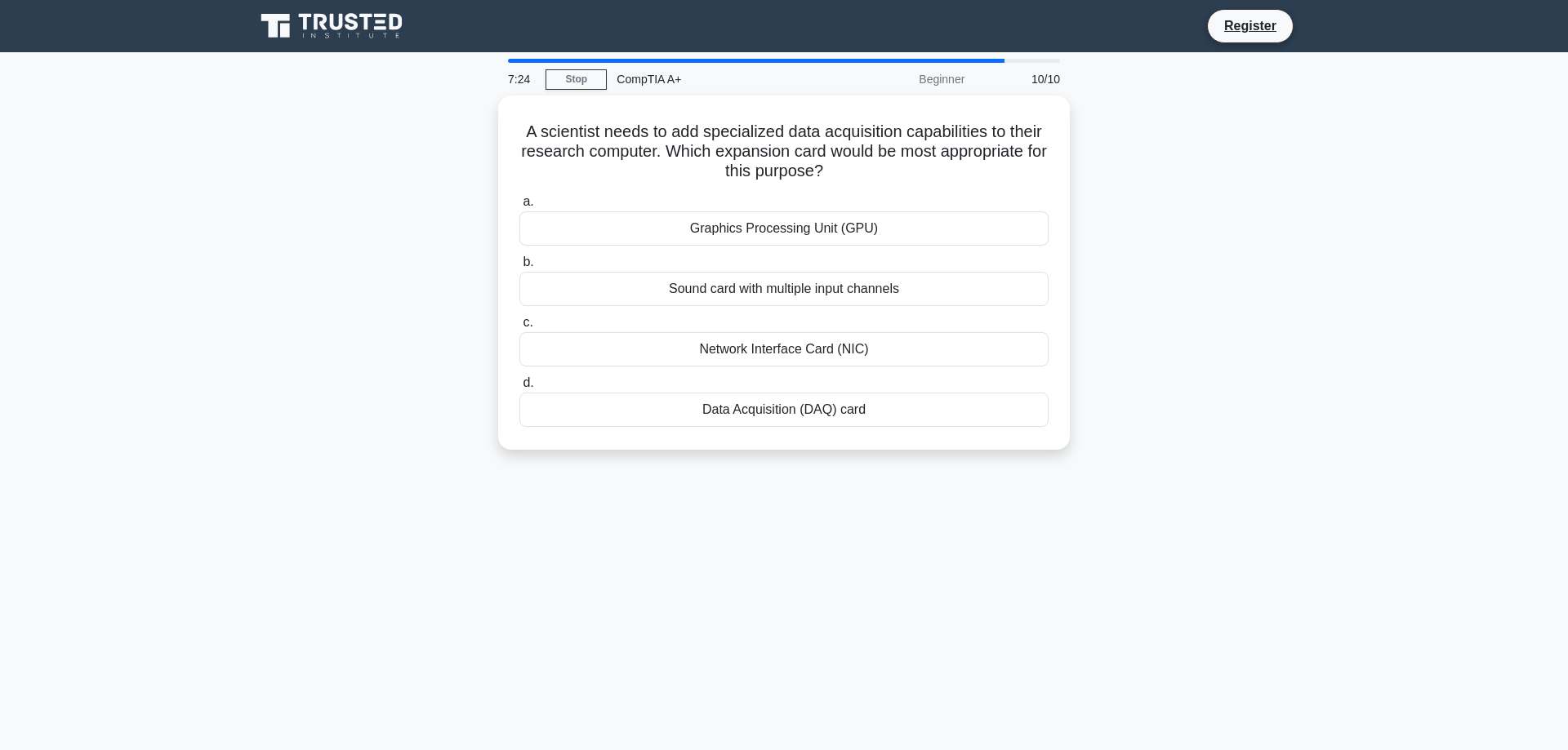
click at [922, 84] on div "Beginner" at bounding box center [903, 78] width 143 height 33
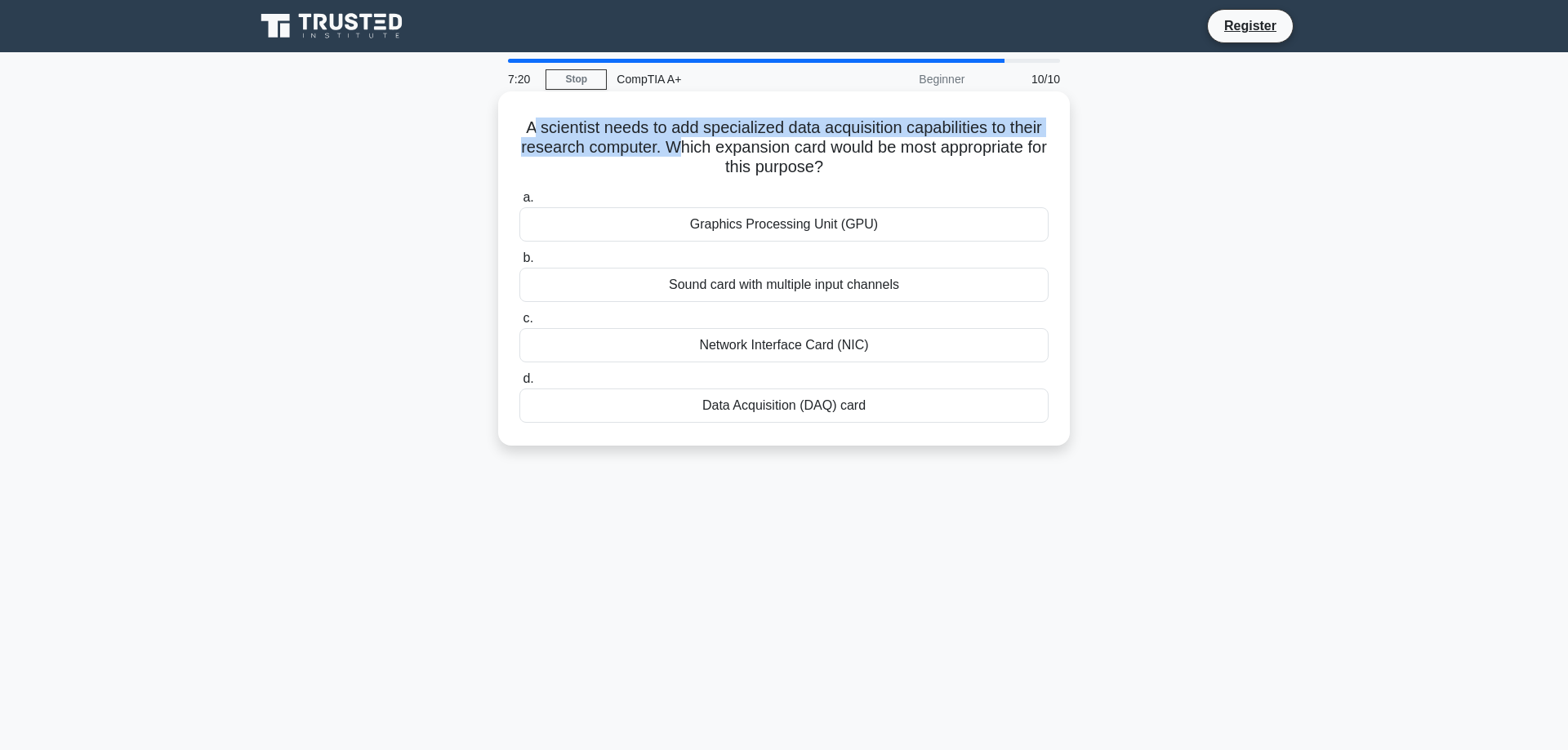
drag, startPoint x: 534, startPoint y: 130, endPoint x: 681, endPoint y: 141, distance: 147.4
click at [681, 141] on h5 "A scientist needs to add specialized data acquisition capabilities to their res…" at bounding box center [784, 148] width 533 height 61
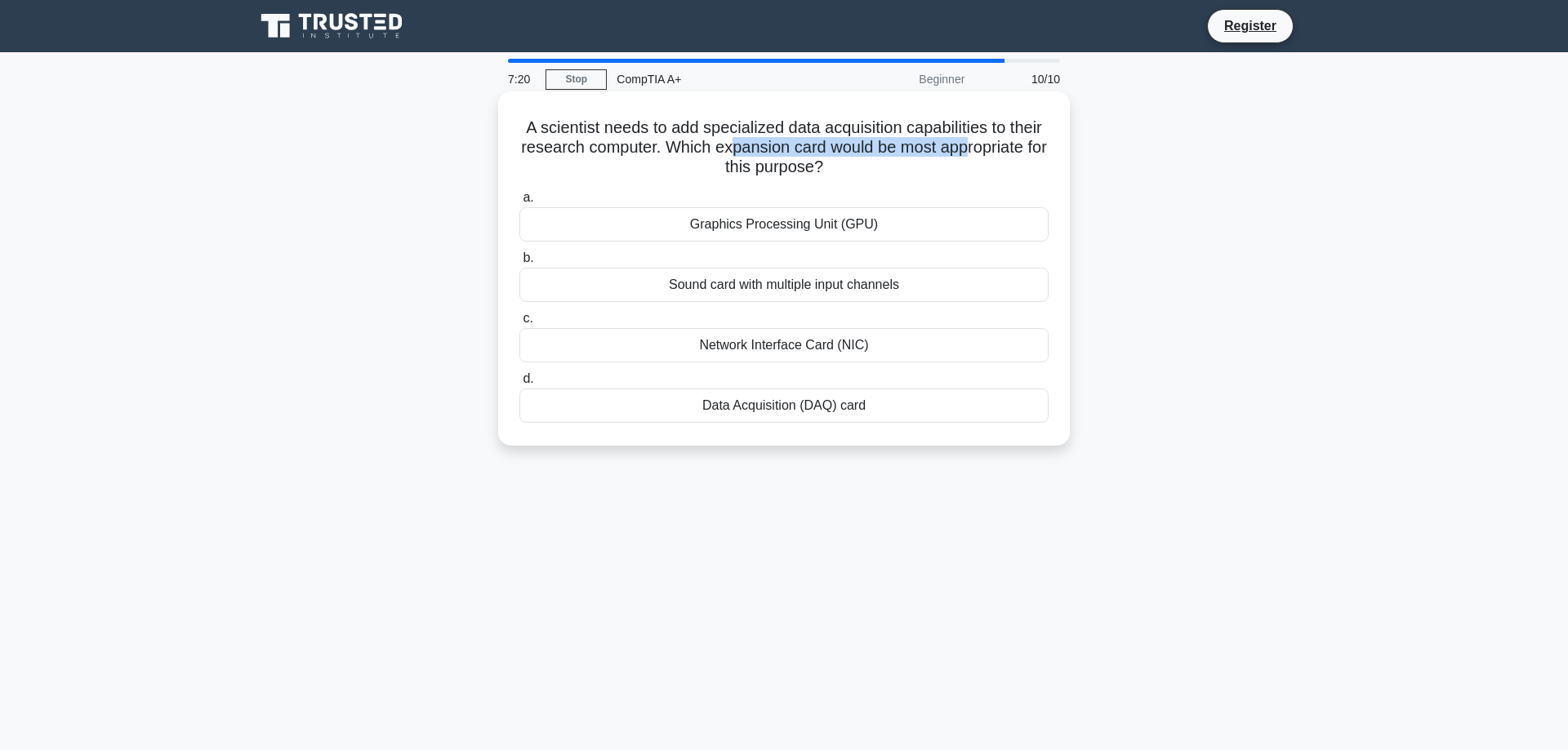
drag, startPoint x: 757, startPoint y: 141, endPoint x: 963, endPoint y: 143, distance: 206.0
click at [963, 143] on h5 "A scientist needs to add specialized data acquisition capabilities to their res…" at bounding box center [784, 148] width 533 height 61
click at [961, 153] on h5 "A scientist needs to add specialized data acquisition capabilities to their res…" at bounding box center [784, 148] width 533 height 61
click at [761, 225] on div "Graphics Processing Unit (GPU)" at bounding box center [784, 224] width 529 height 35
click at [520, 203] on input "a. Graphics Processing Unit (GPU)" at bounding box center [520, 197] width 0 height 11
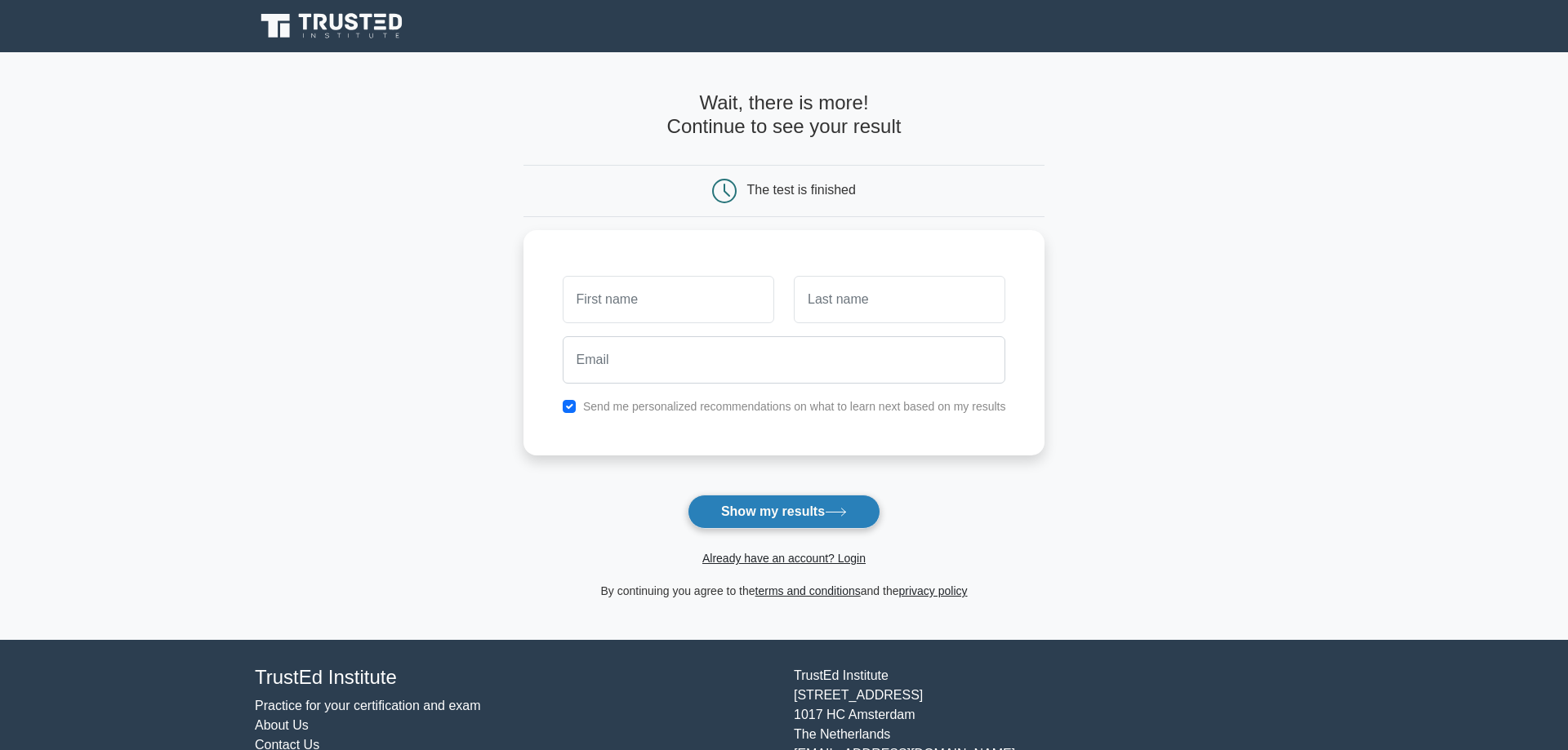
click at [776, 526] on button "Show my results" at bounding box center [784, 512] width 193 height 35
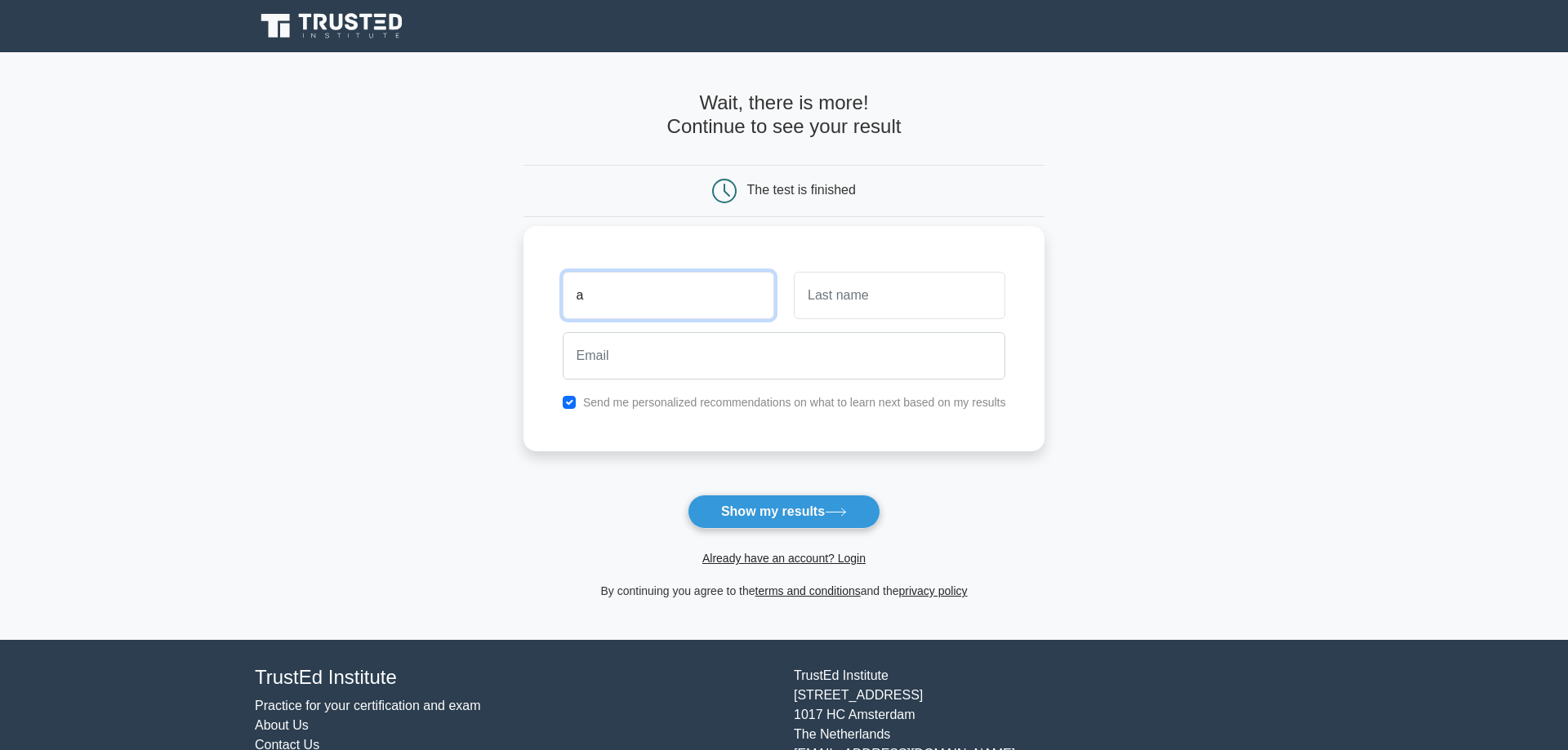
type input "a"
click at [793, 287] on div at bounding box center [899, 296] width 231 height 61
click at [829, 287] on input "text" at bounding box center [899, 296] width 211 height 48
type input "a"
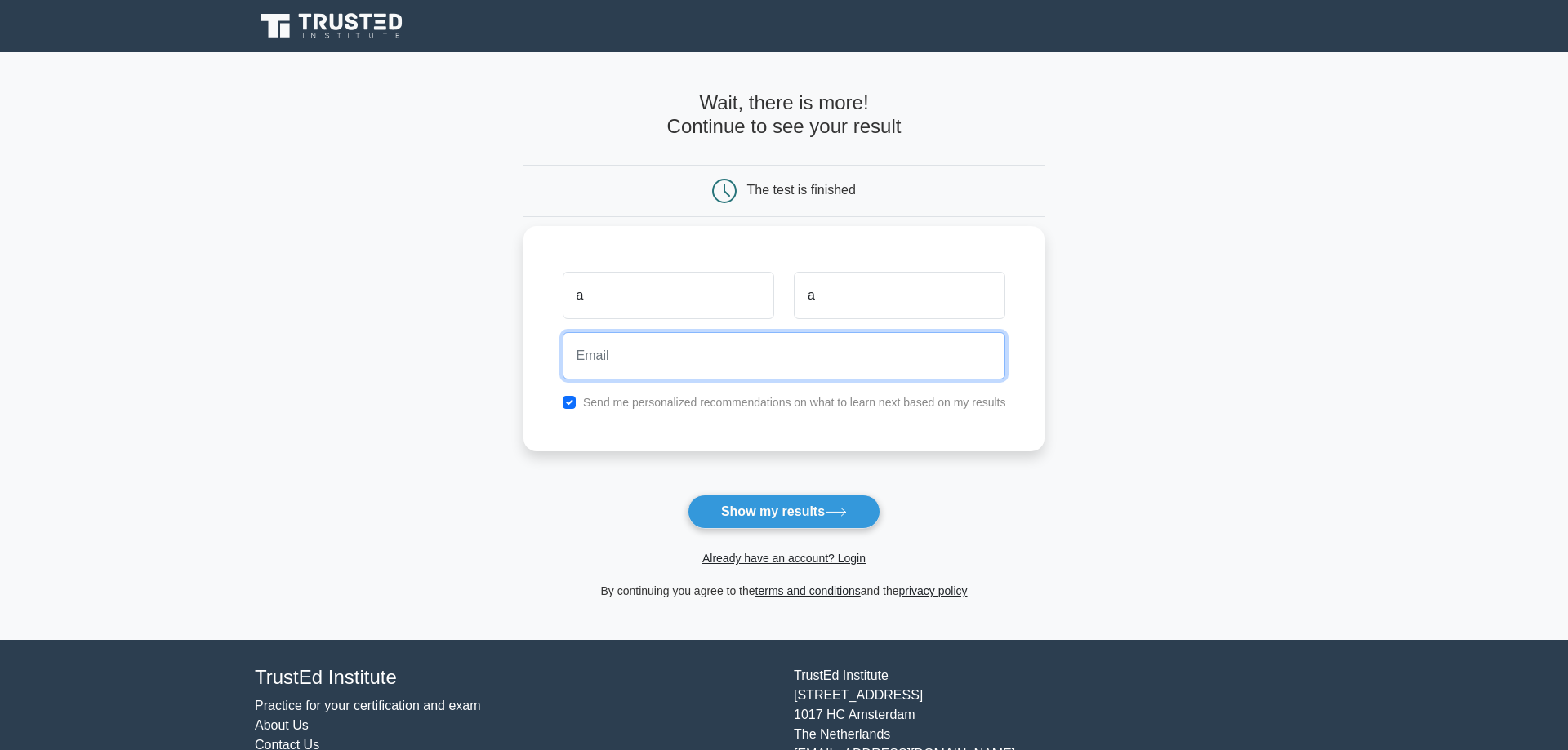
click at [797, 345] on input "email" at bounding box center [784, 356] width 444 height 48
type input "aaaaad@asdasd.com"
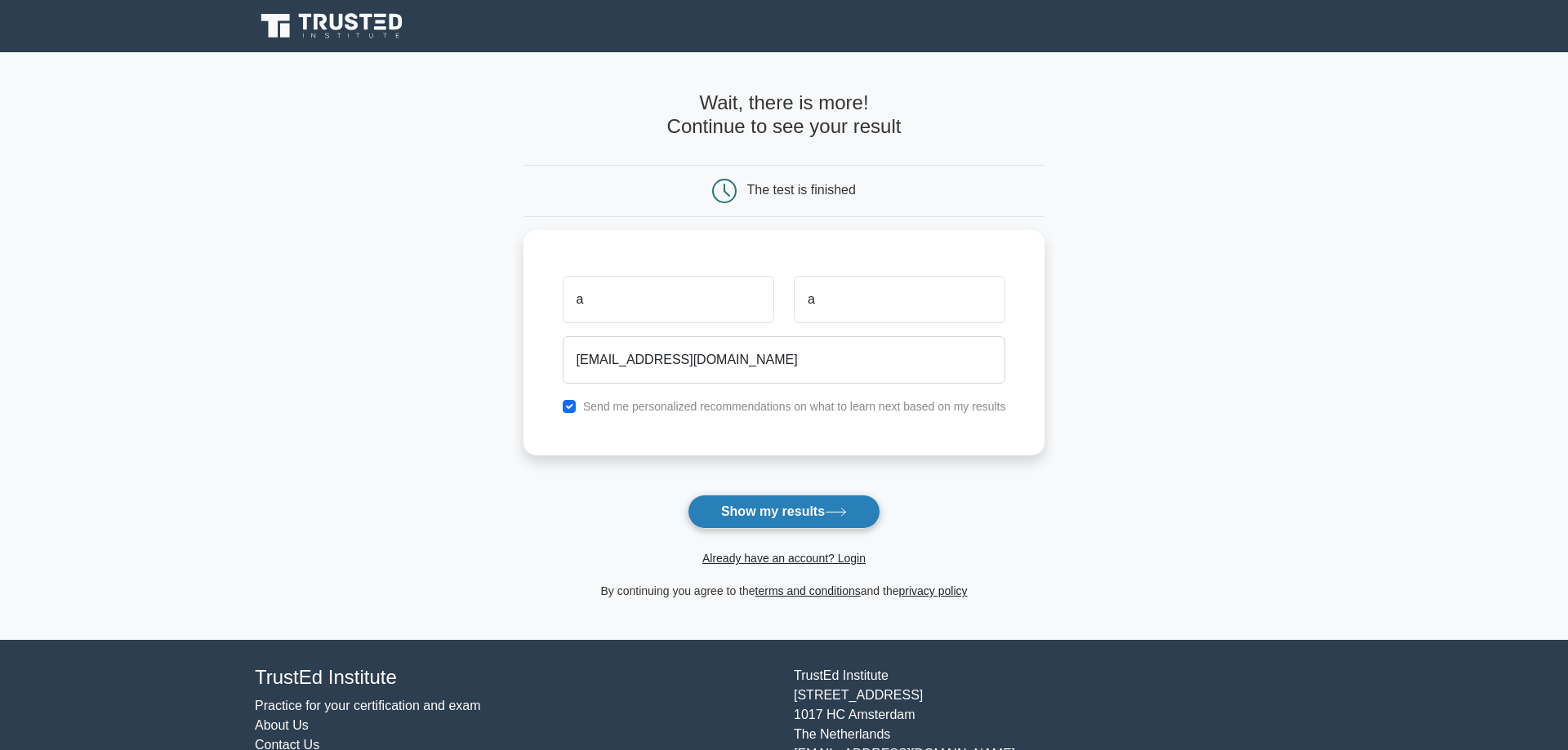
click at [805, 529] on button "Show my results" at bounding box center [784, 512] width 193 height 35
click at [805, 524] on form "Wait, there is more! Continue to see your result The test is finished a a" at bounding box center [785, 346] width 522 height 510
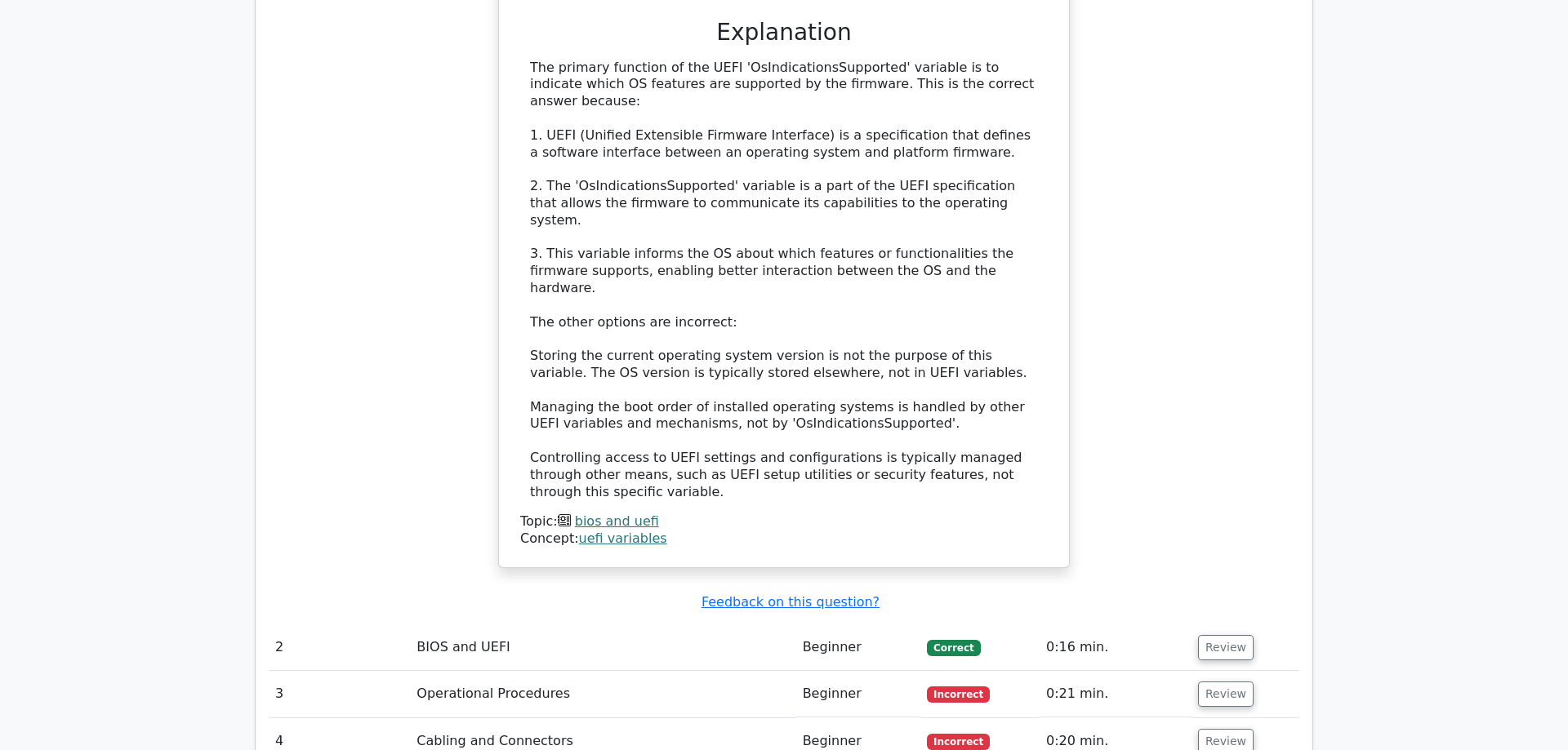
scroll to position [1999, 0]
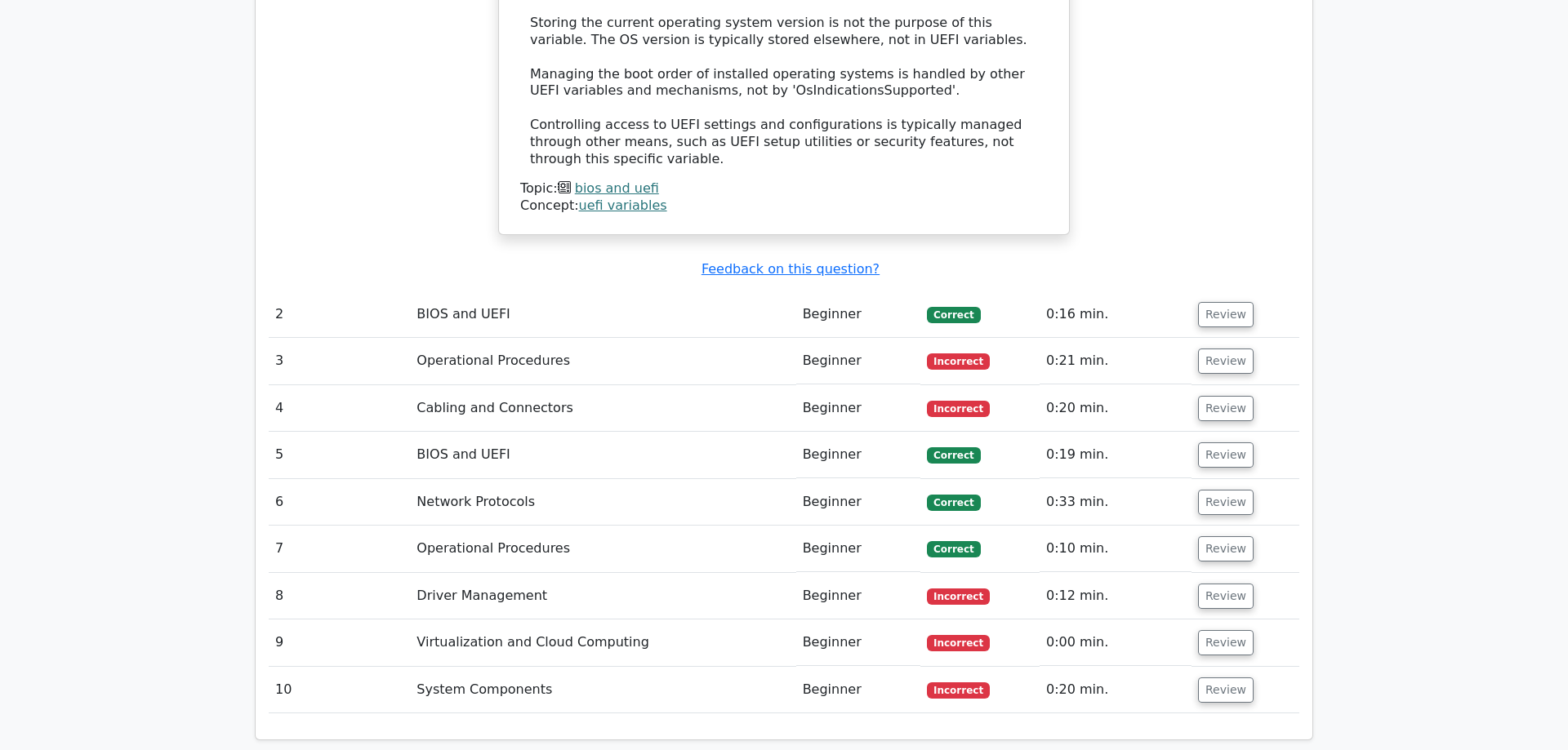
click at [740, 338] on td "Operational Procedures" at bounding box center [602, 361] width 386 height 47
click at [1209, 348] on button "Review" at bounding box center [1227, 361] width 56 height 26
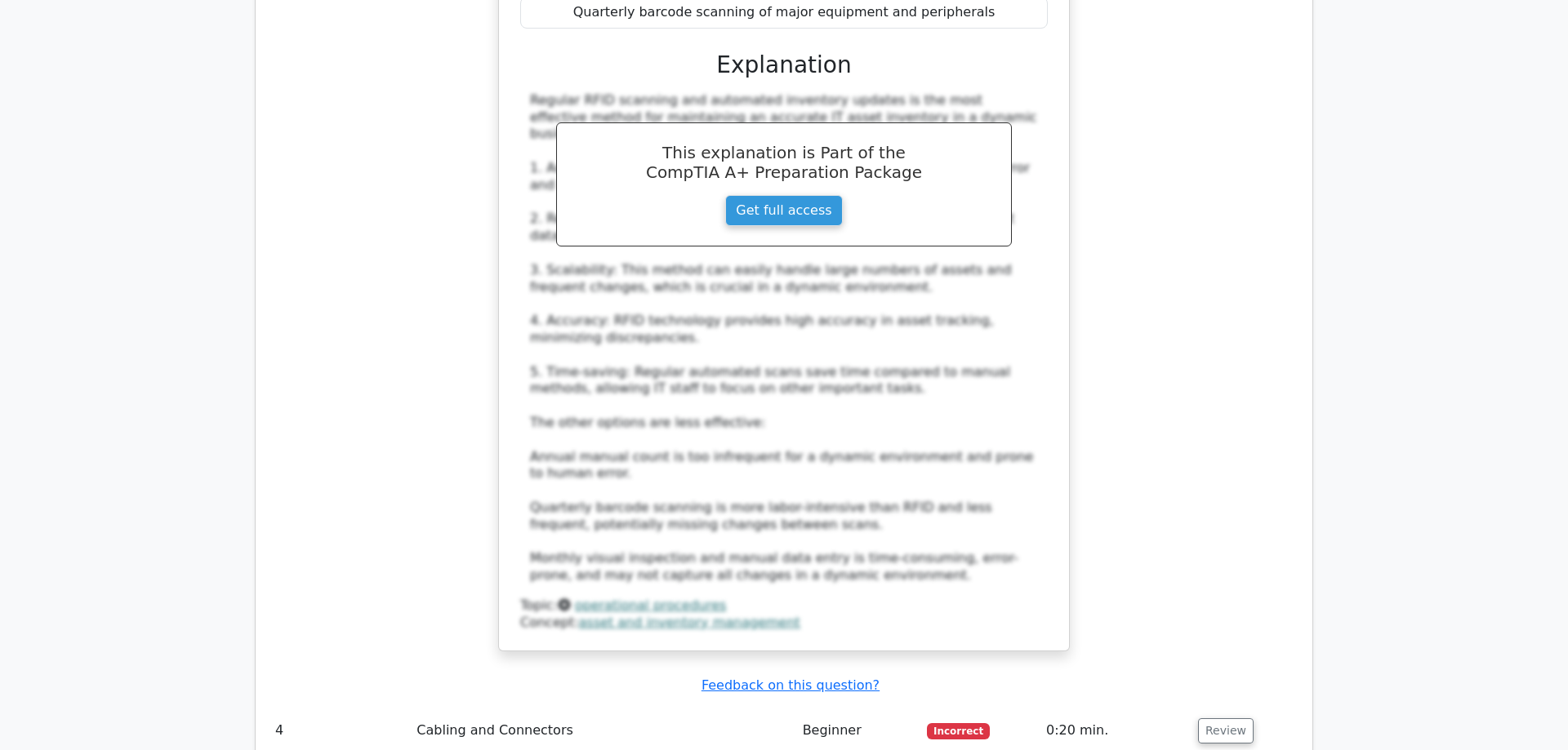
scroll to position [2749, 0]
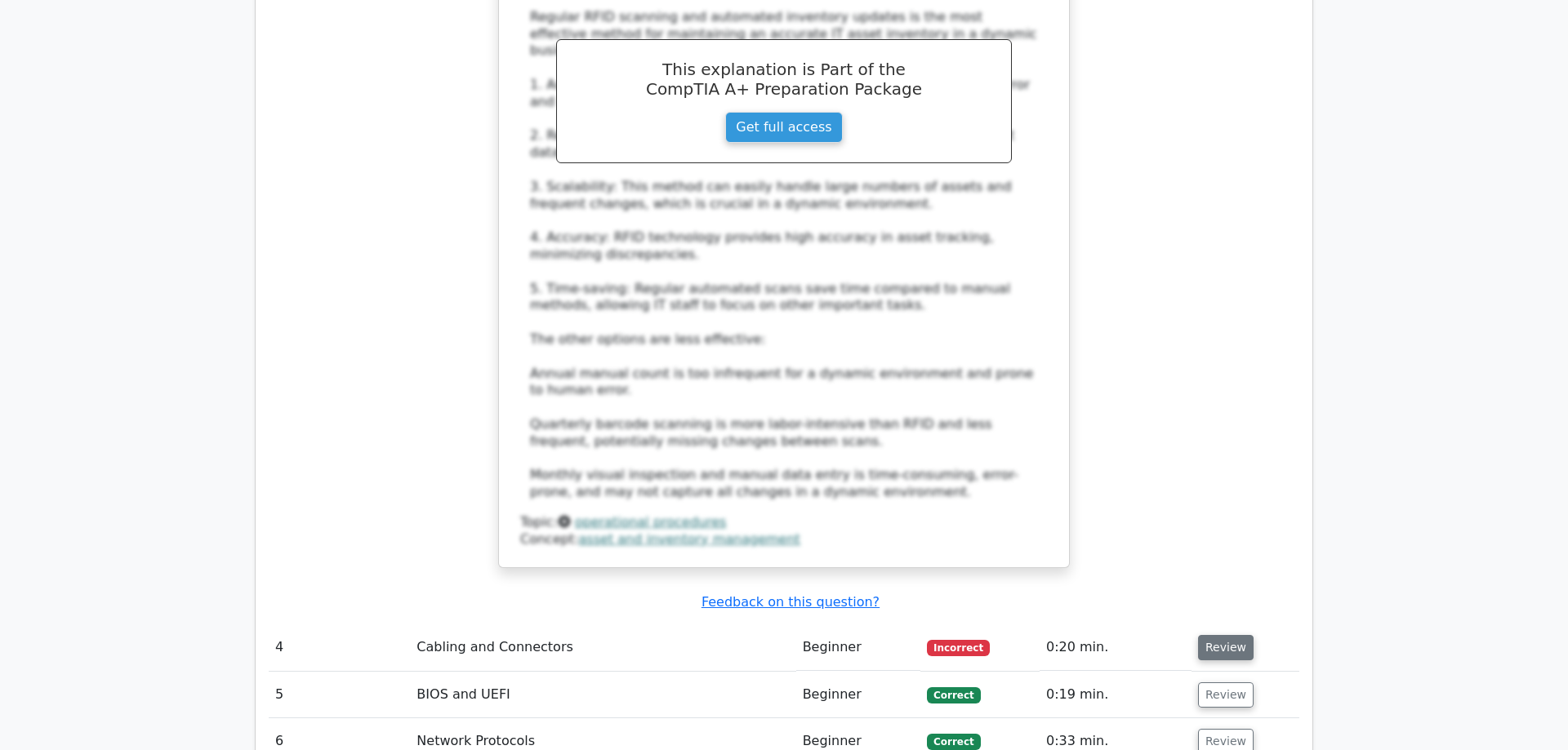
click at [1203, 635] on button "Review" at bounding box center [1227, 648] width 56 height 26
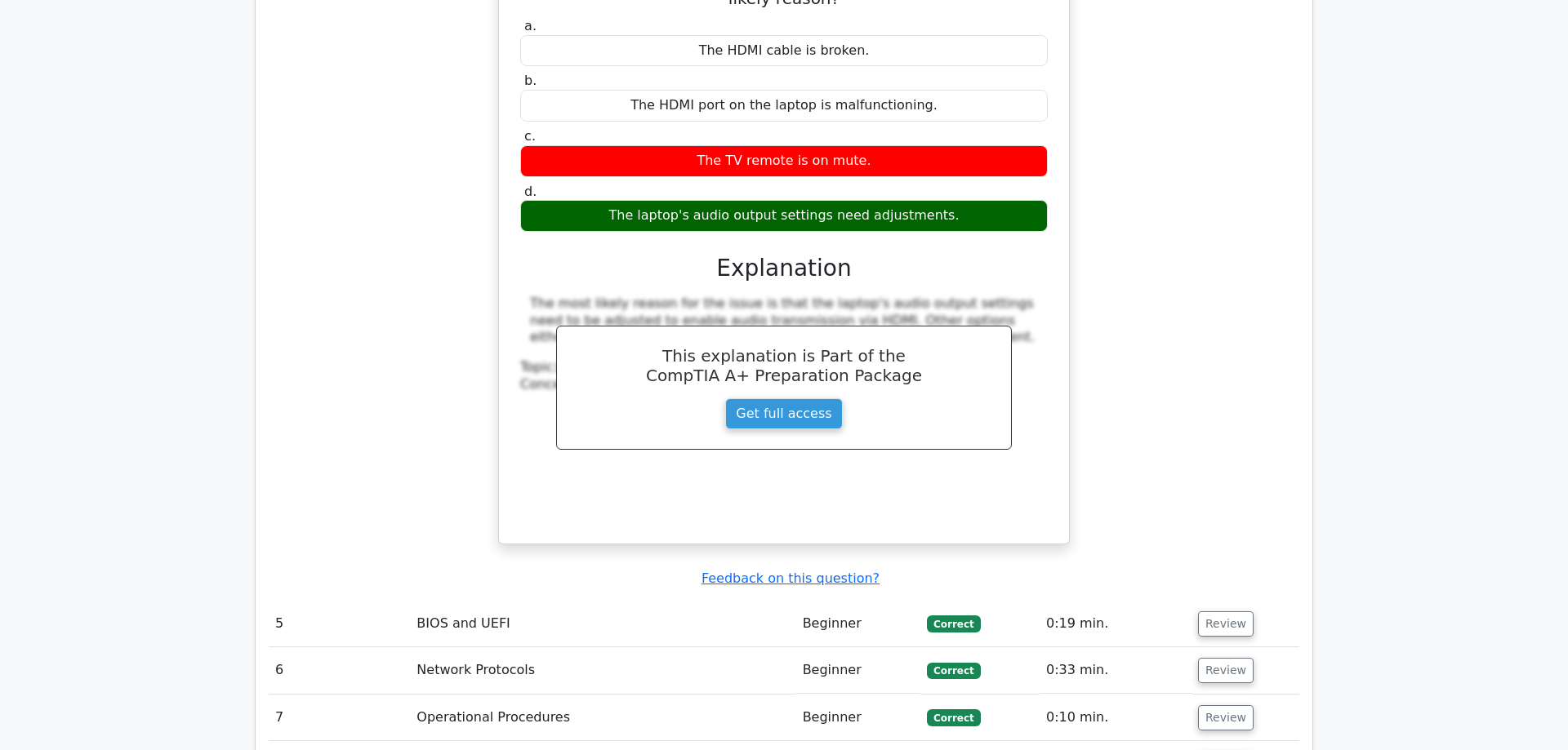
scroll to position [3748, 0]
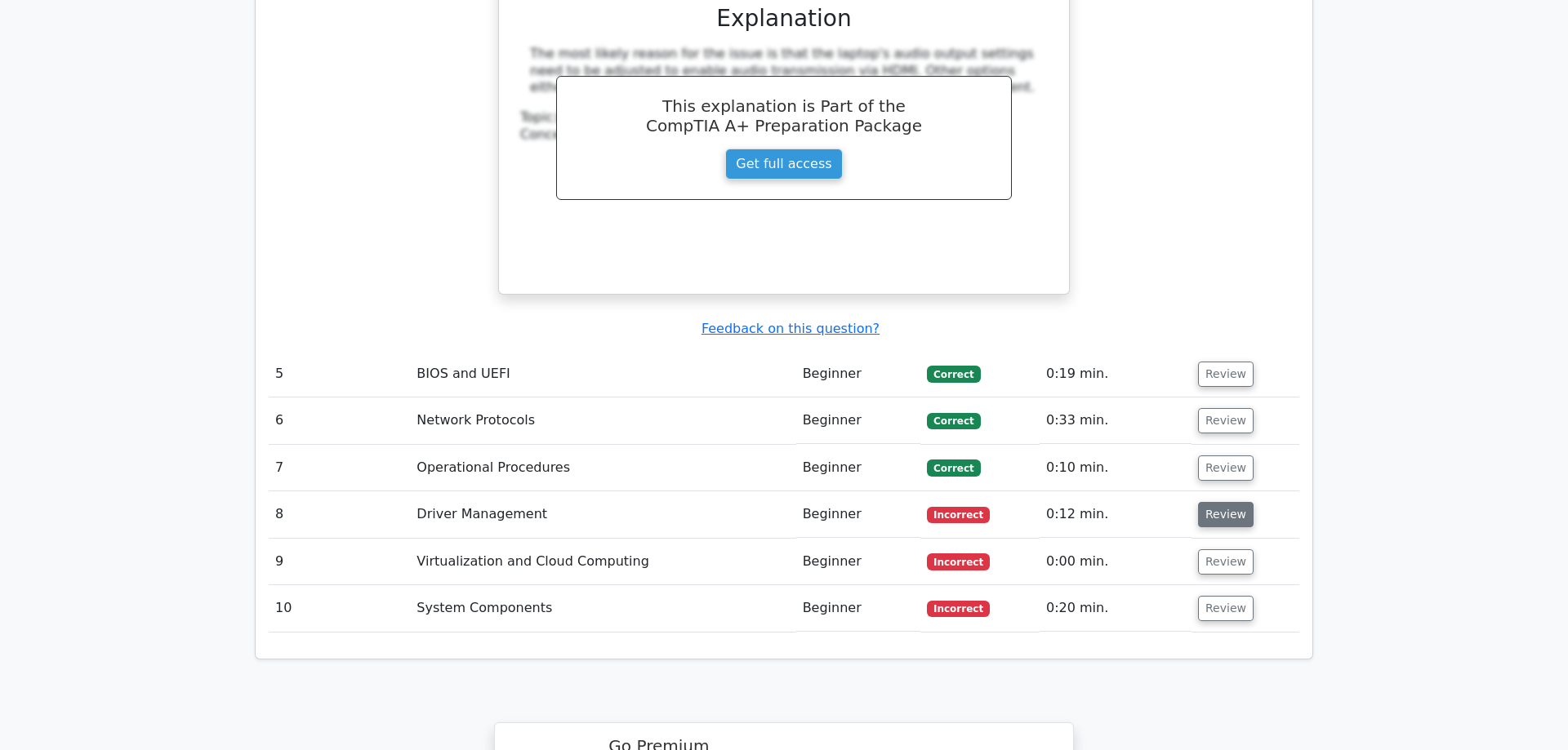
click at [1228, 502] on button "Review" at bounding box center [1227, 515] width 56 height 26
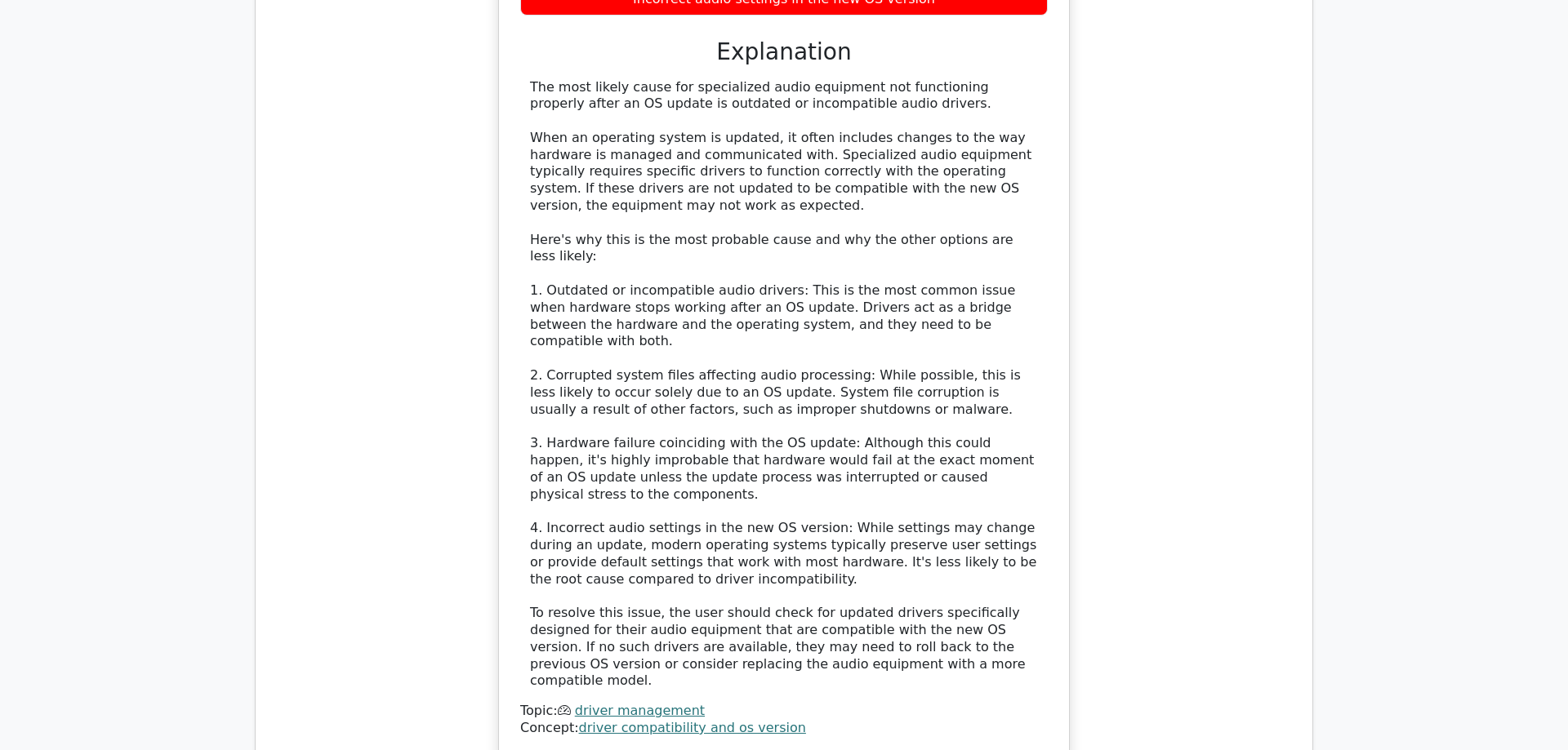
scroll to position [4831, 0]
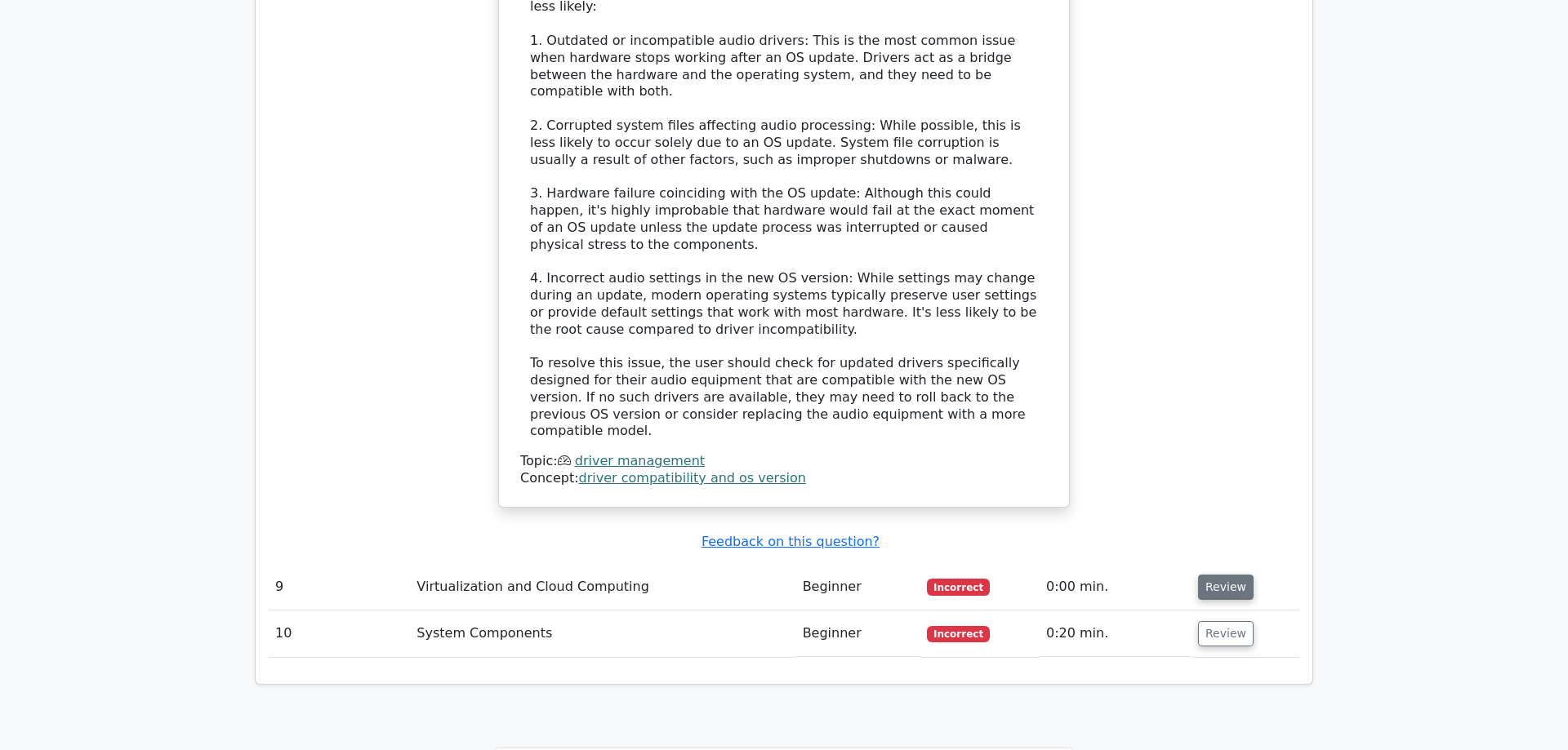
click at [1222, 574] on button "Review" at bounding box center [1227, 587] width 56 height 26
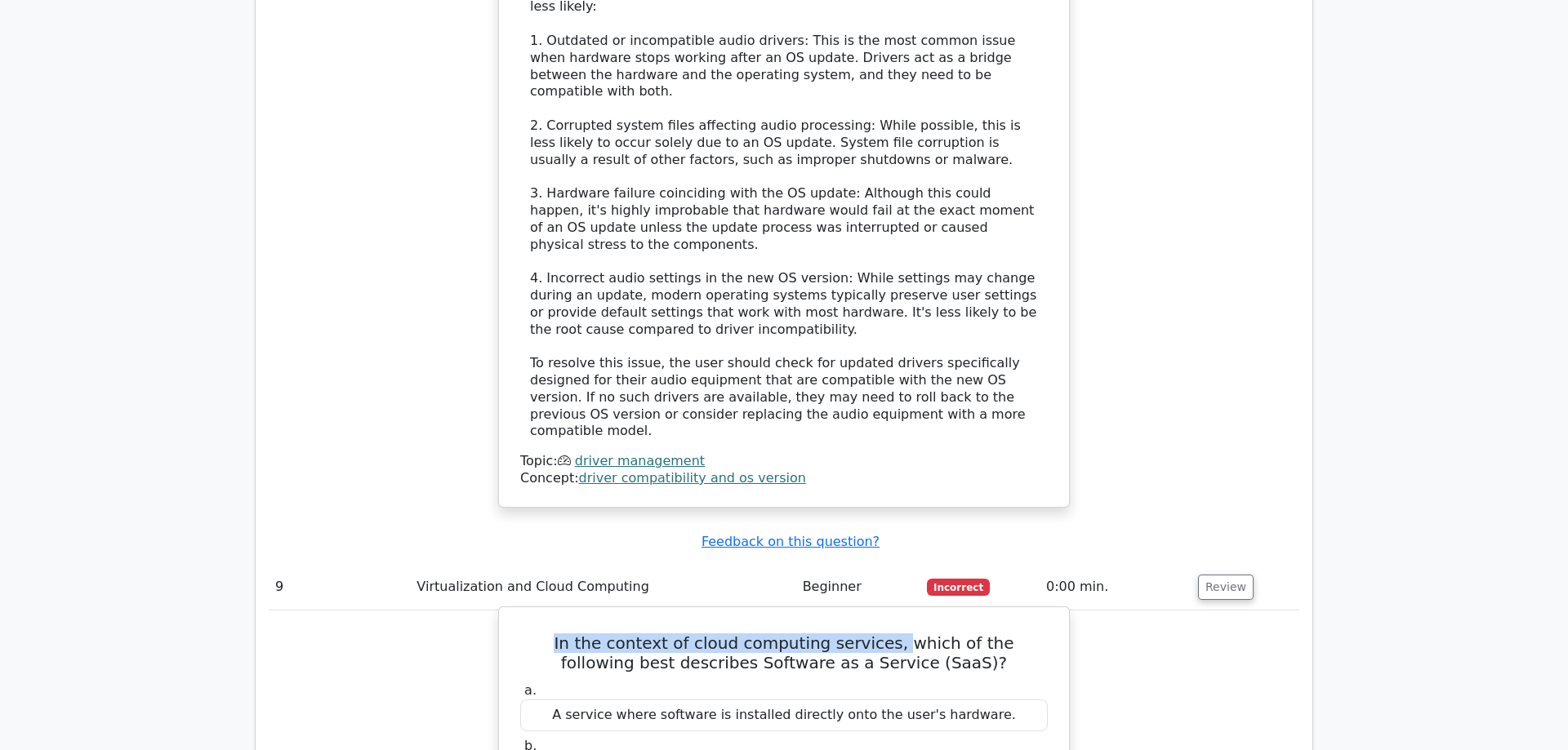
drag, startPoint x: 530, startPoint y: 415, endPoint x: 846, endPoint y: 426, distance: 316.2
click at [846, 634] on h5 "In the context of cloud computing services, which of the following best describ…" at bounding box center [784, 654] width 531 height 40
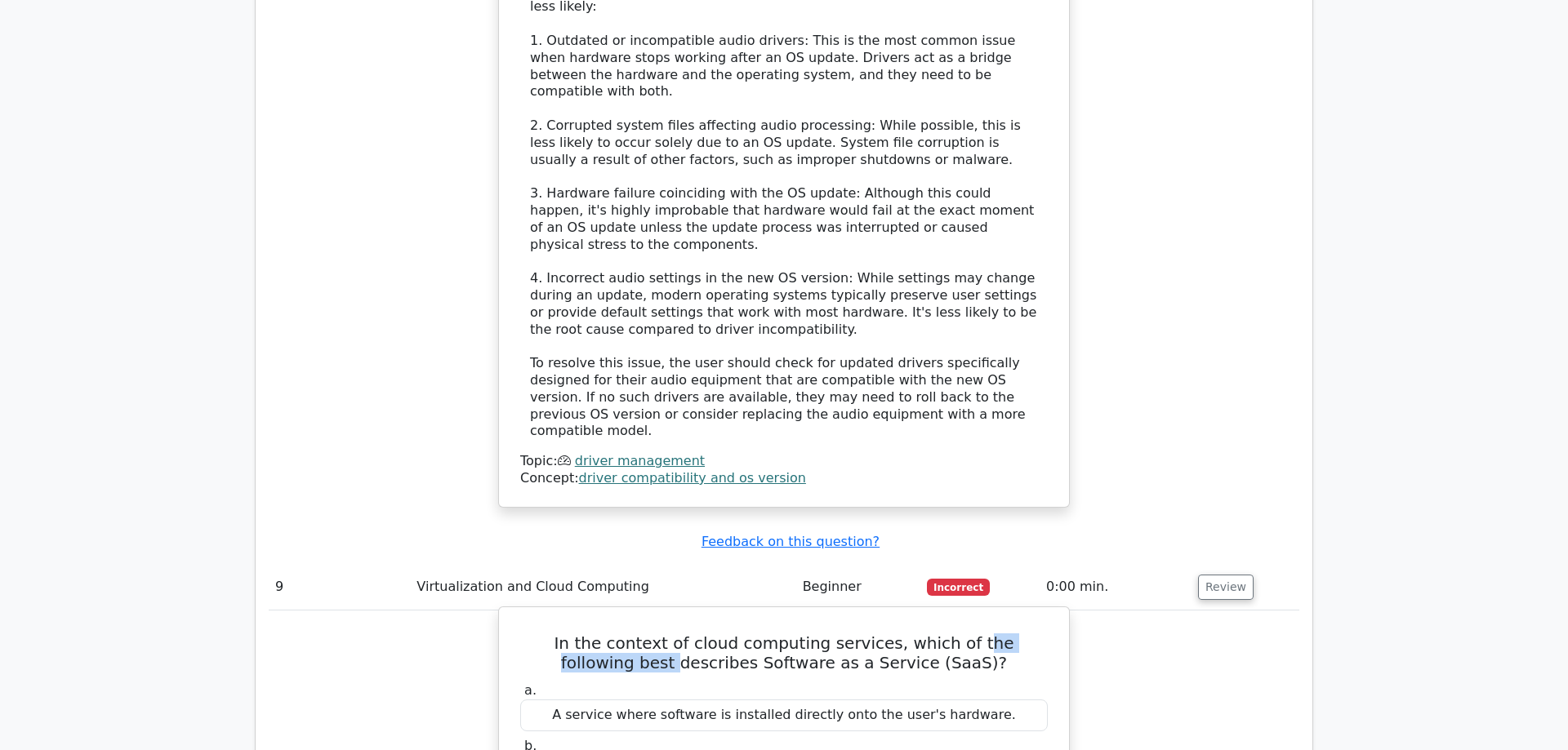
drag, startPoint x: 914, startPoint y: 424, endPoint x: 1069, endPoint y: 422, distance: 155.0
click at [949, 634] on h5 "In the context of cloud computing services, which of the following best describ…" at bounding box center [784, 654] width 531 height 40
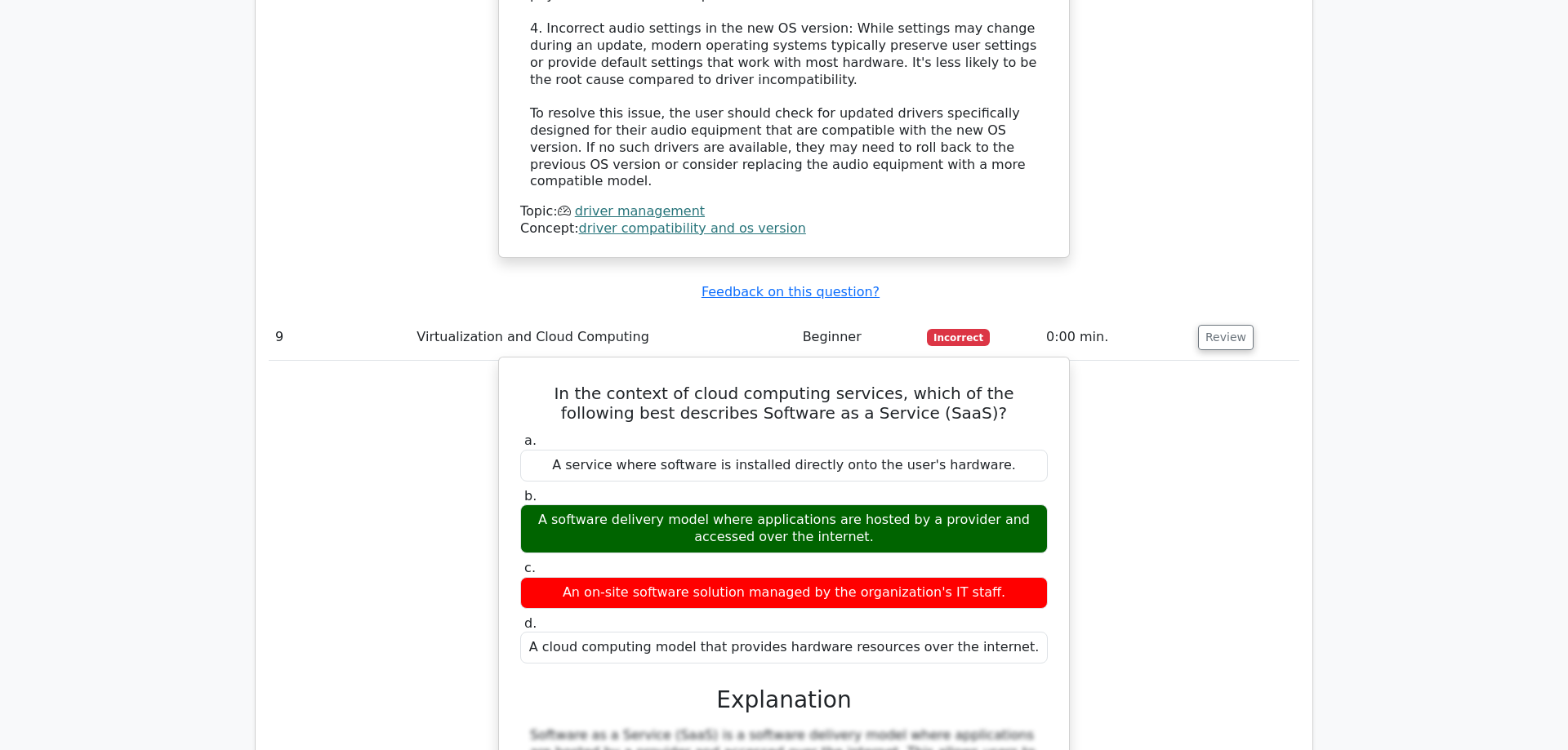
scroll to position [5330, 0]
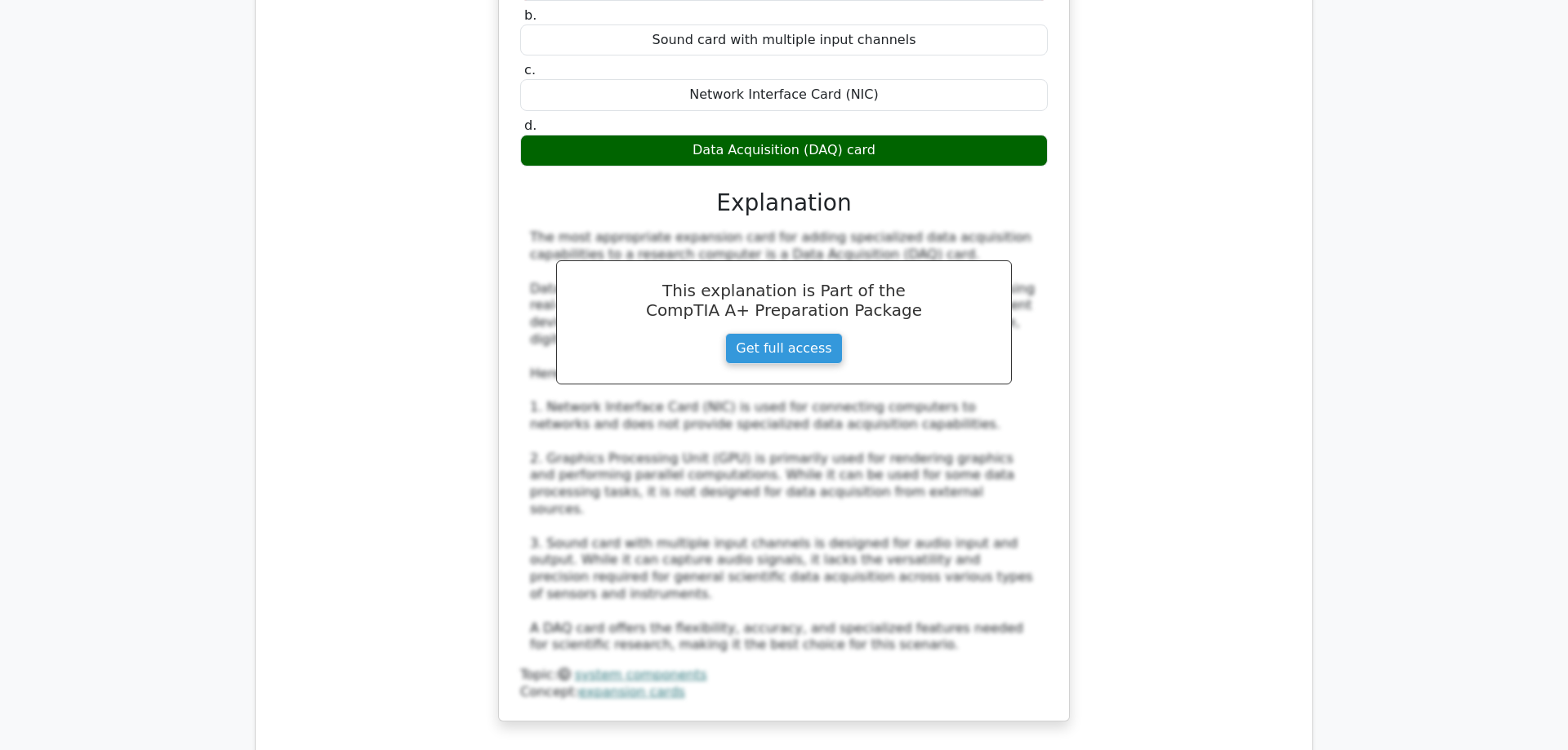
scroll to position [6747, 0]
